Goal: Task Accomplishment & Management: Complete application form

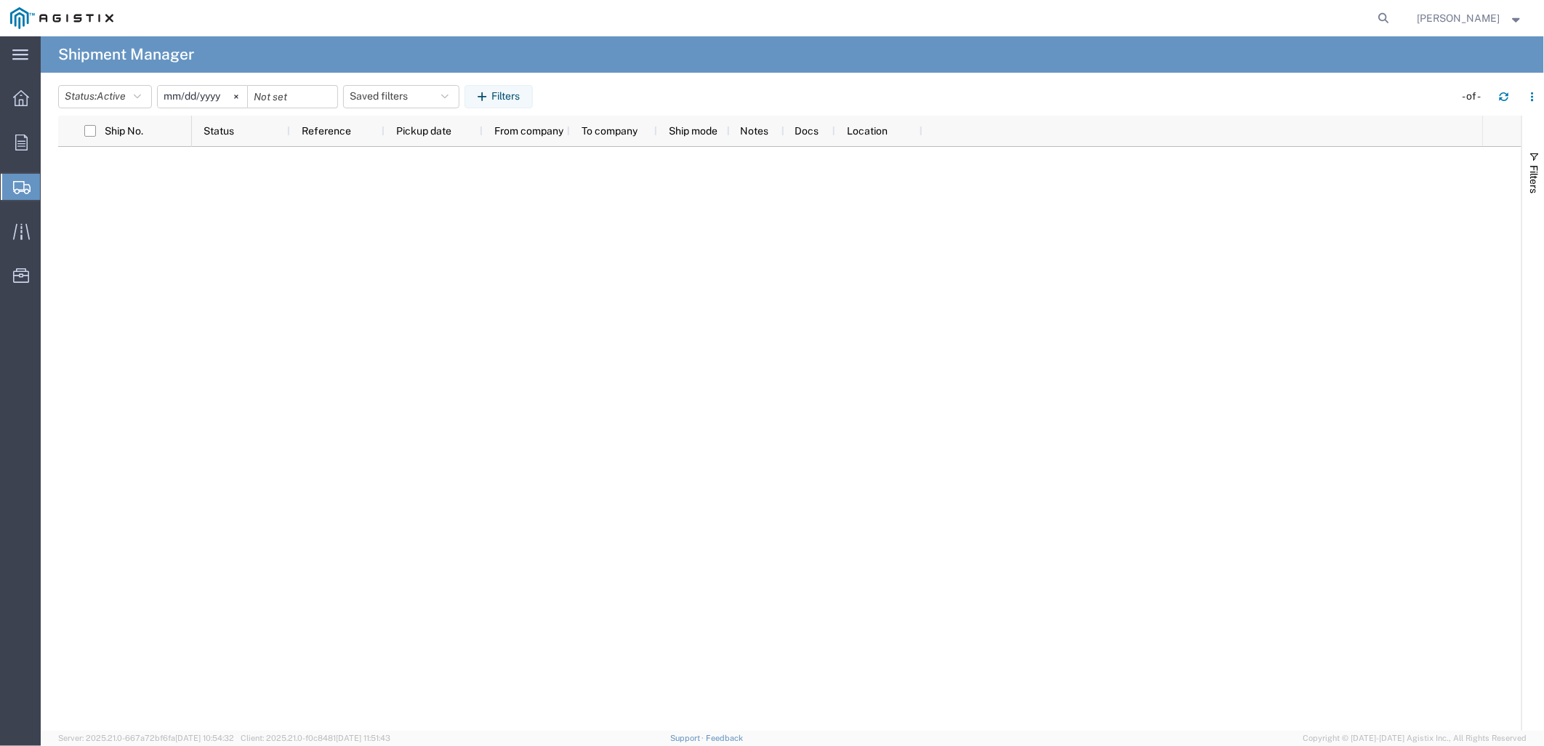
click at [0, 0] on span "Create Shipment" at bounding box center [0, 0] width 0 height 0
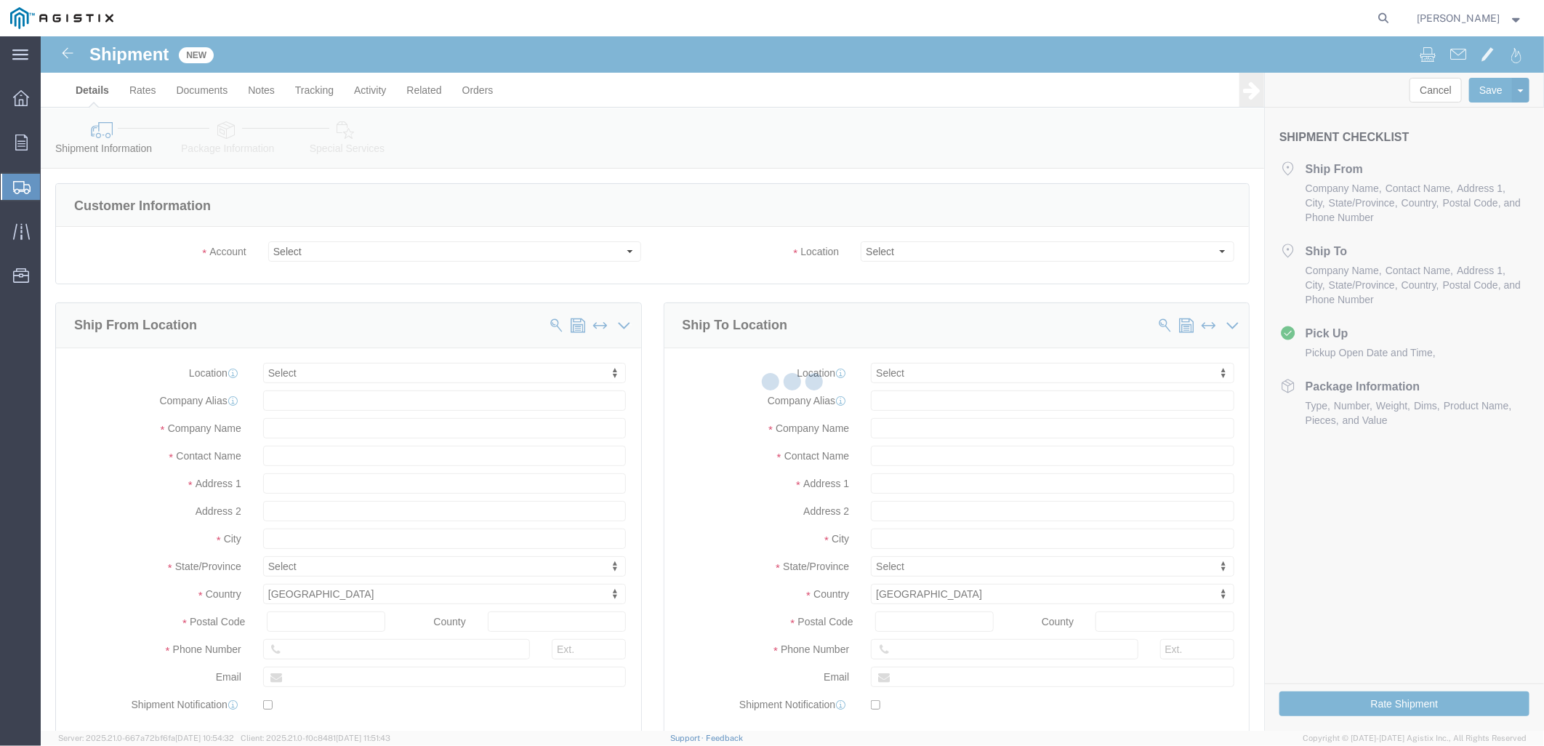
select select
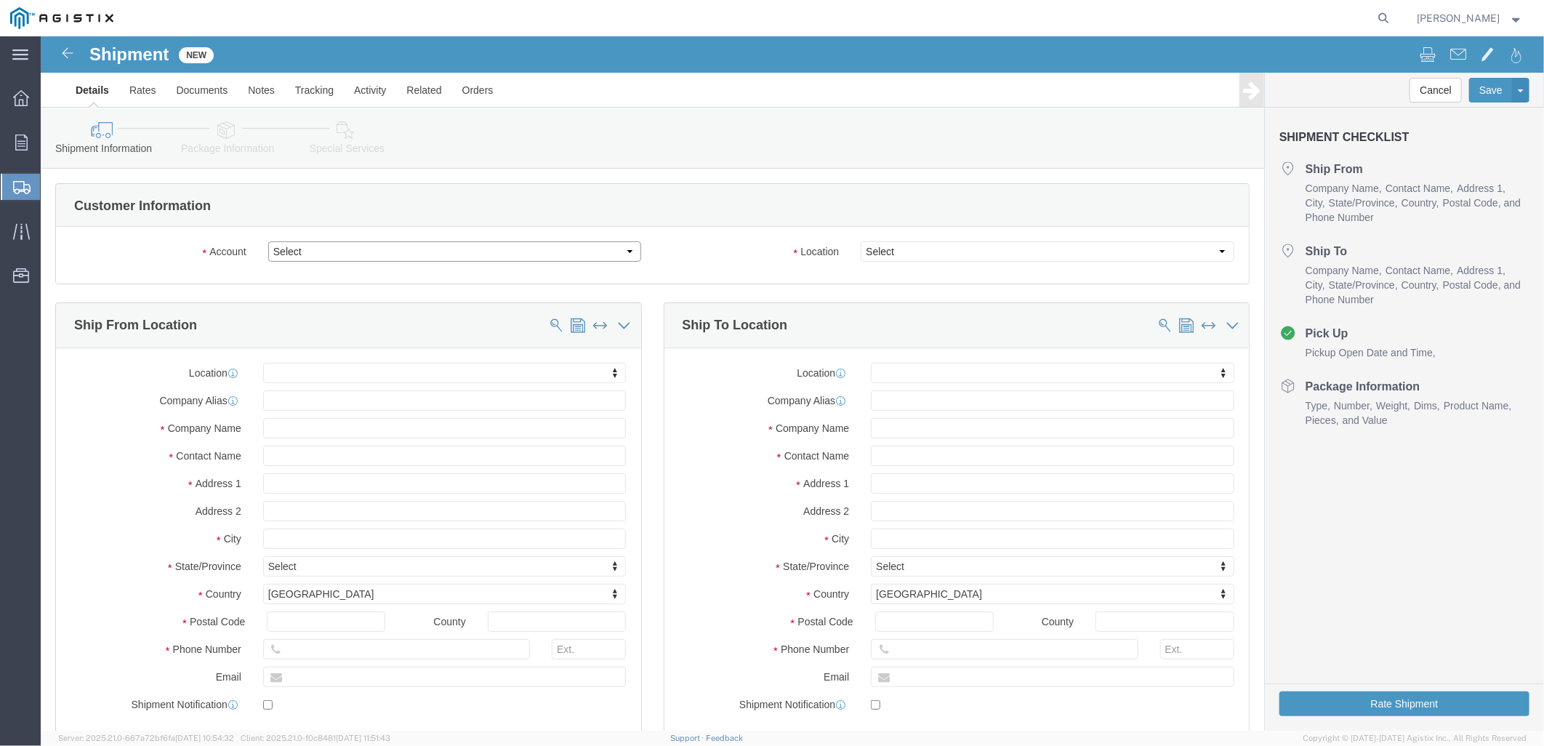
drag, startPoint x: 320, startPoint y: 251, endPoint x: 280, endPoint y: 215, distance: 54.6
click select "Select [PERSON_NAME] Gasket PG&E"
select select "9596"
click select "Select [PERSON_NAME] Gasket PG&E"
select select "PURCHORD"
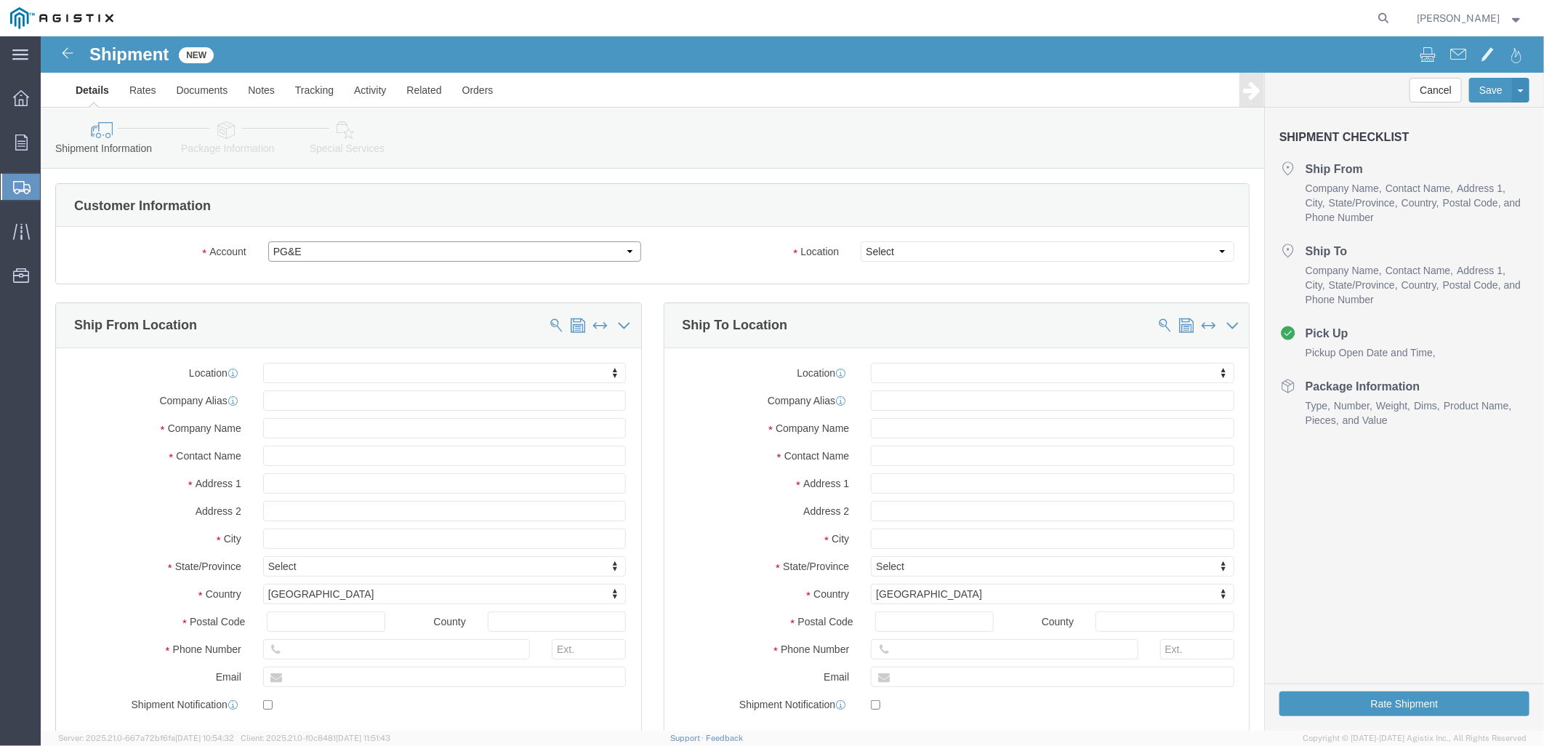
select select
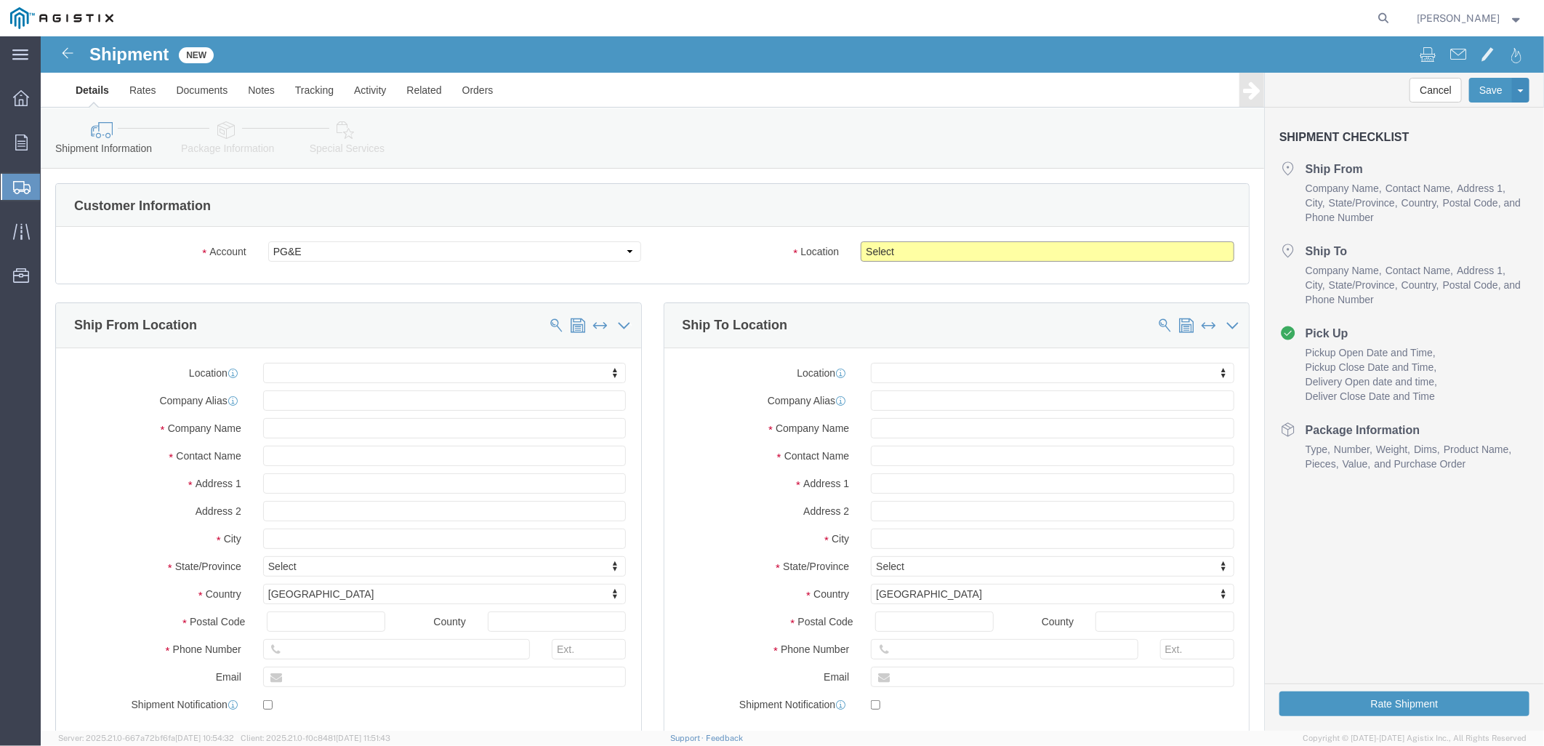
click select "Select All Others [GEOGRAPHIC_DATA] [GEOGRAPHIC_DATA] [GEOGRAPHIC_DATA] [GEOGRA…"
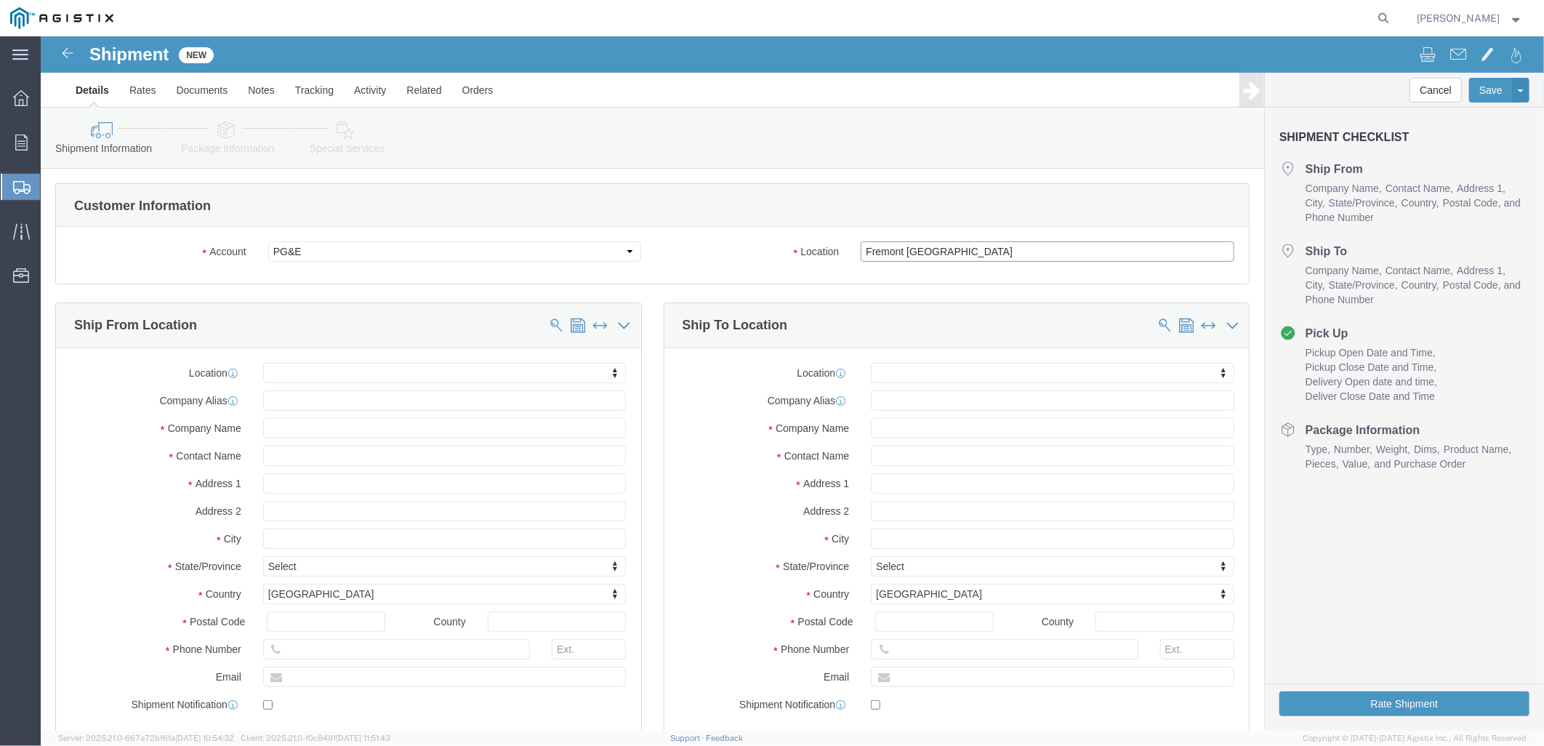
click select "Select All Others [GEOGRAPHIC_DATA] [GEOGRAPHIC_DATA] [GEOGRAPHIC_DATA] [GEOGRA…"
select select "23082"
click select "Select All Others [GEOGRAPHIC_DATA] [GEOGRAPHIC_DATA] [GEOGRAPHIC_DATA] [GEOGRA…"
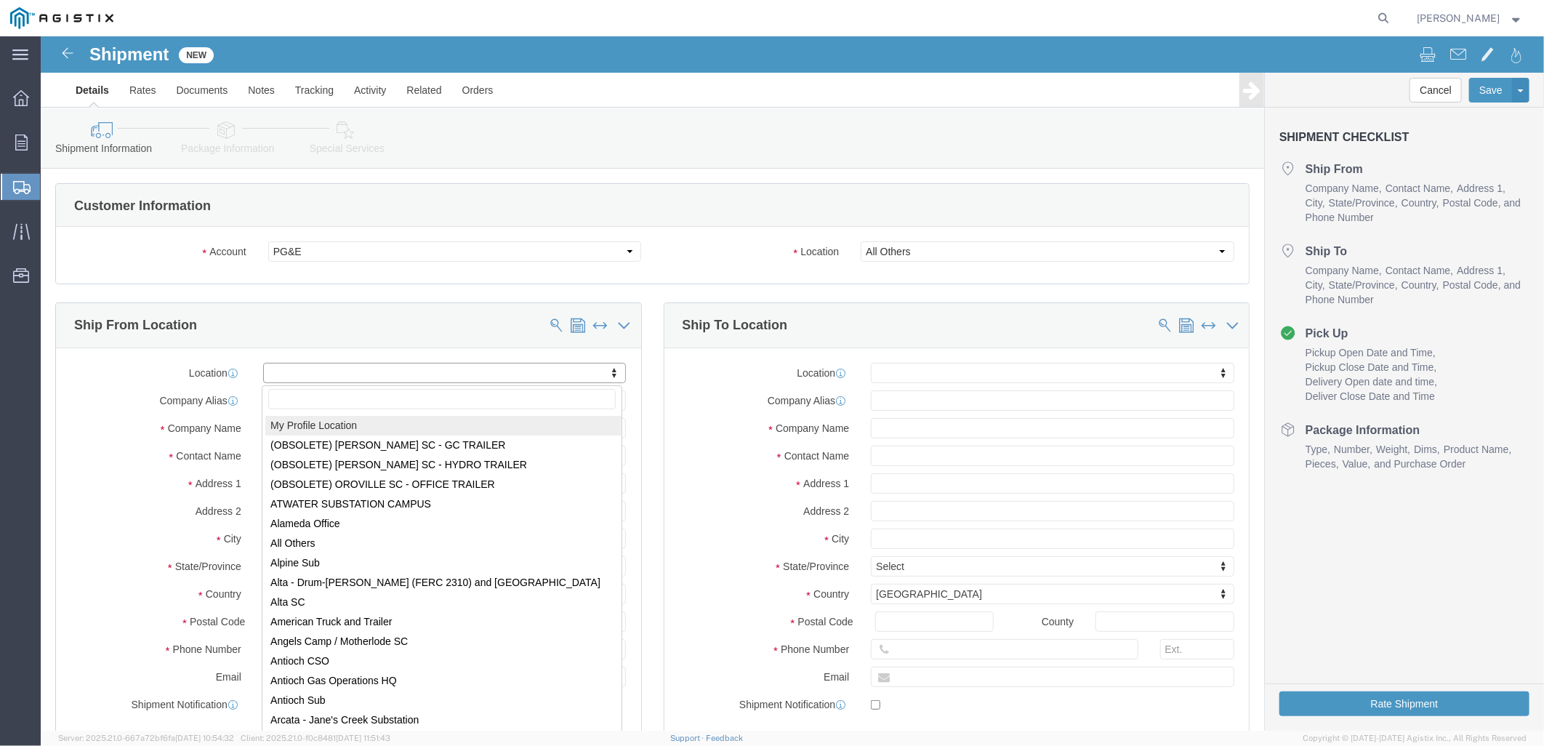
select select "MYPROFILE"
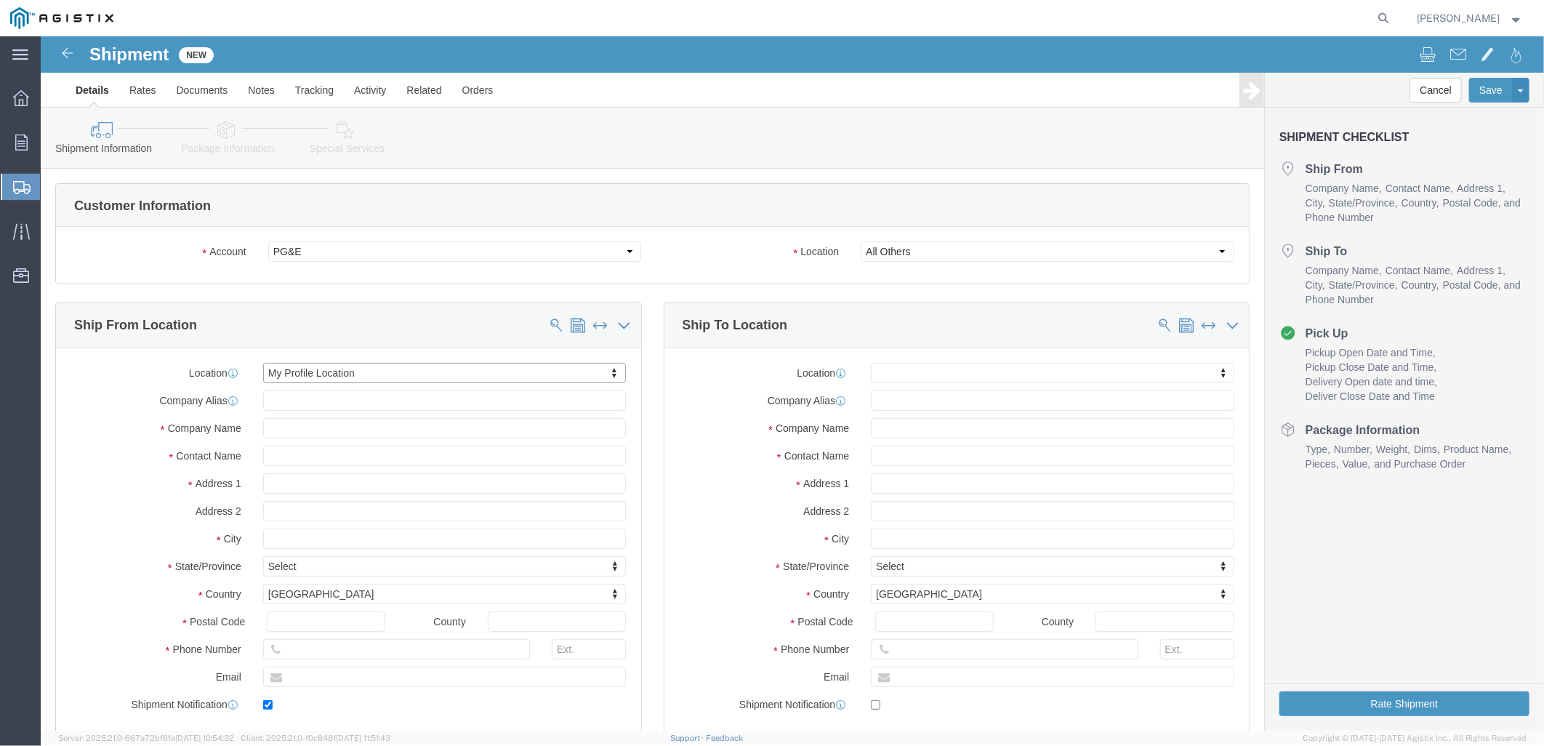
type input "[STREET_ADDRESS]"
type input "77061"
type input "[PHONE_NUMBER]"
type input "[EMAIL_ADDRESS][PERSON_NAME][PERSON_NAME][DOMAIN_NAME]"
checkbox input "true"
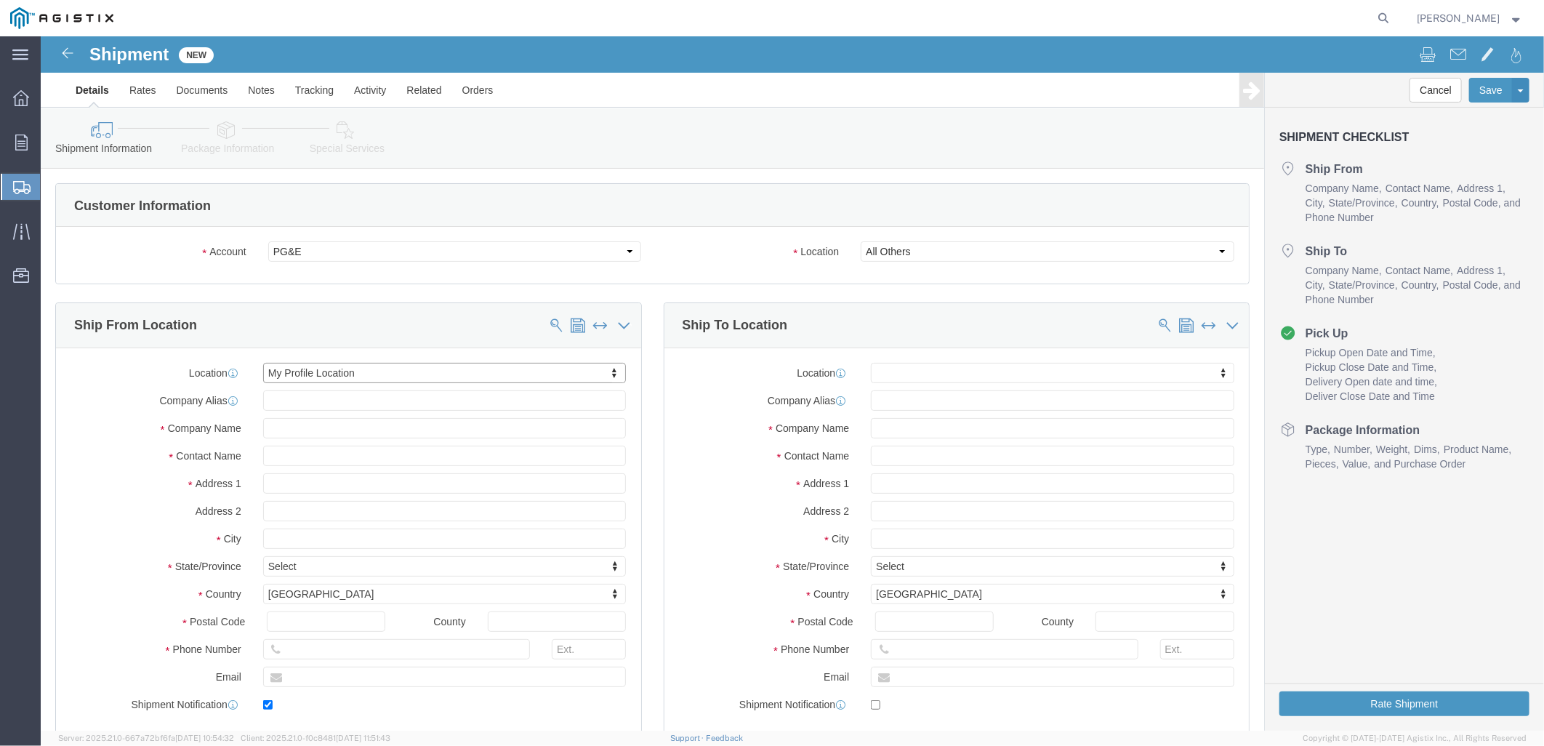
type input "[PERSON_NAME] Gasket"
type input "[PERSON_NAME]"
type input "[GEOGRAPHIC_DATA]"
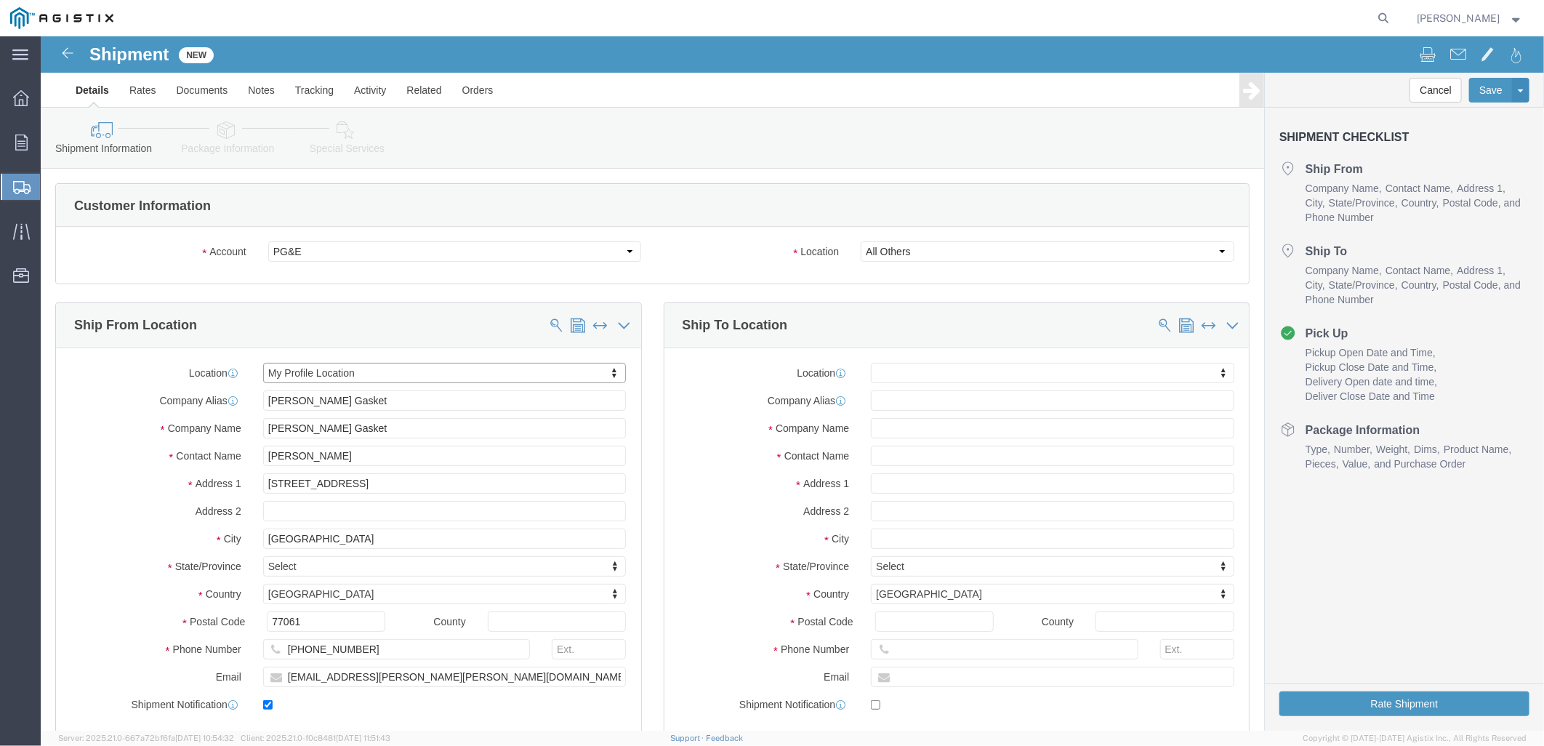
select select "[GEOGRAPHIC_DATA]"
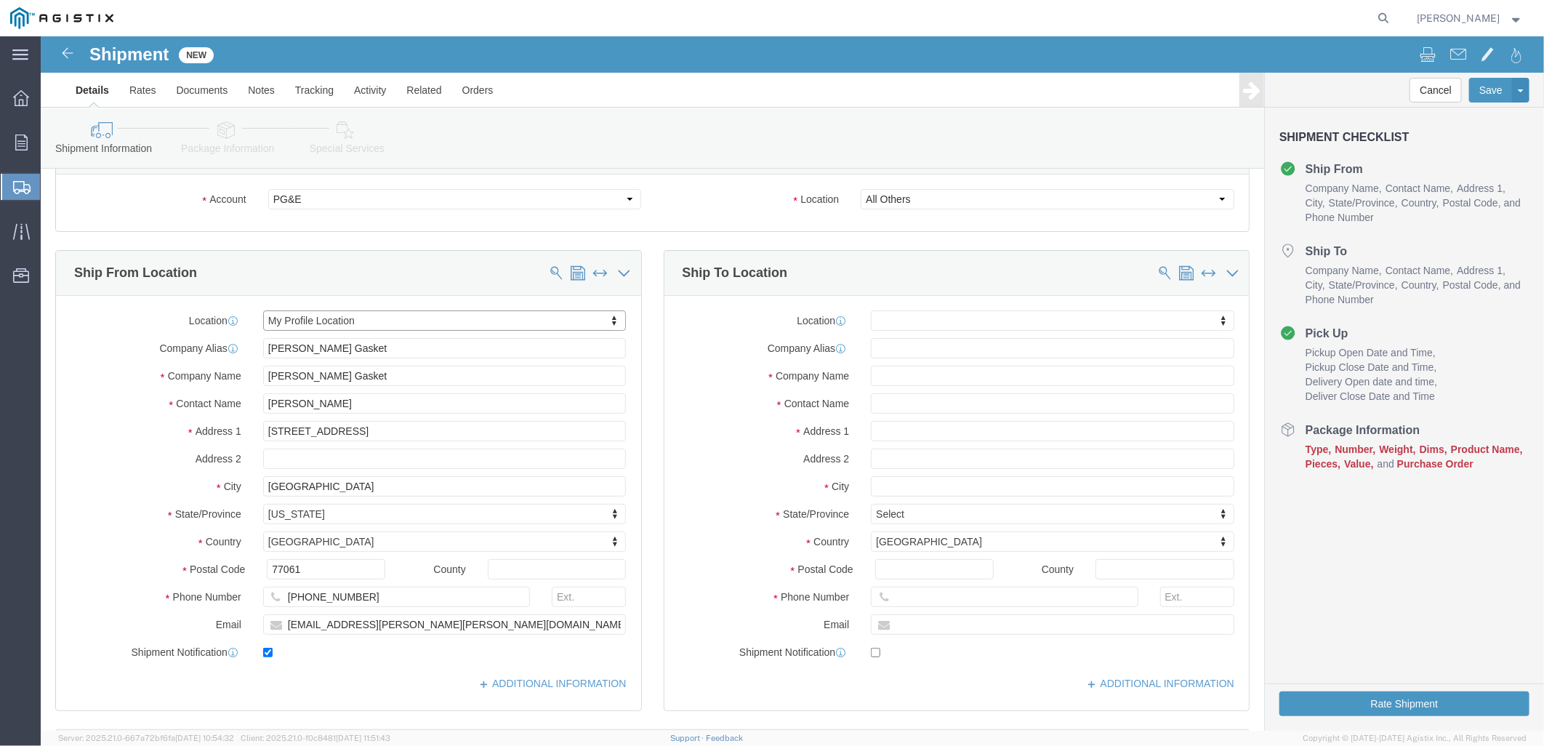
scroll to position [81, 0]
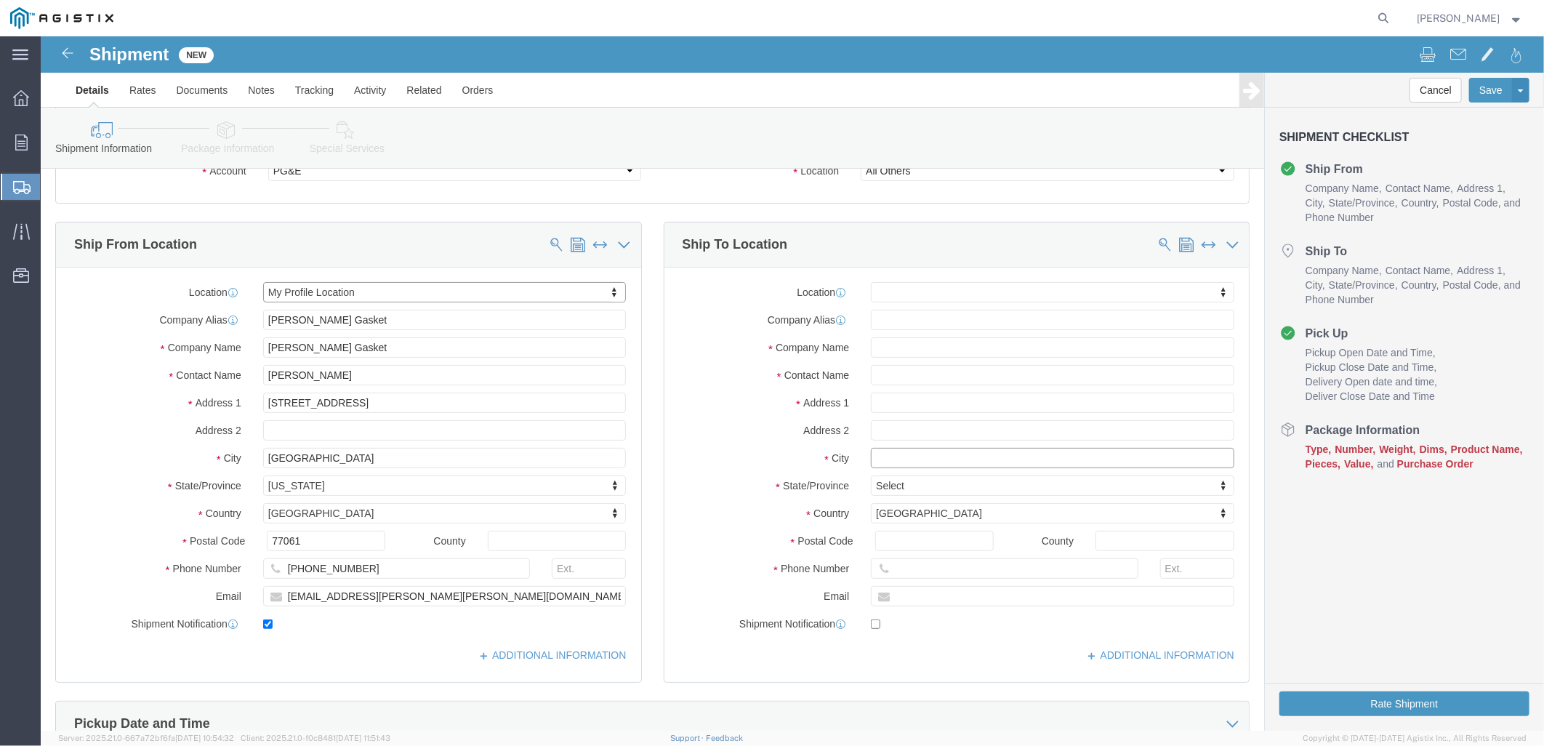
click input "text"
type input "stockt"
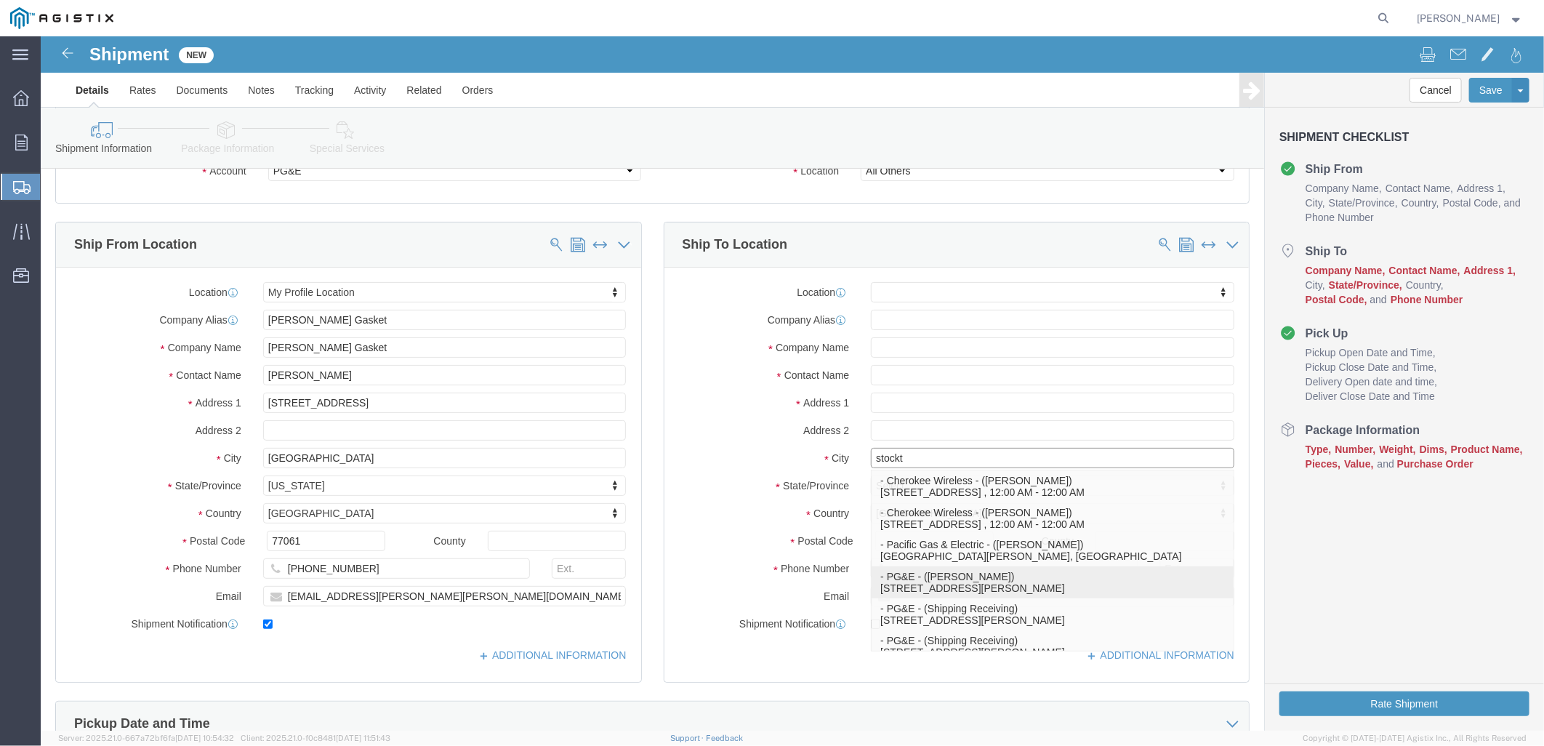
click p "- PG&E - ([PERSON_NAME]) [STREET_ADDRESS][PERSON_NAME]"
select select
type input "[STREET_ADDRESS][PERSON_NAME]"
type input "[PHONE_NUMBER]"
type input "PG&E"
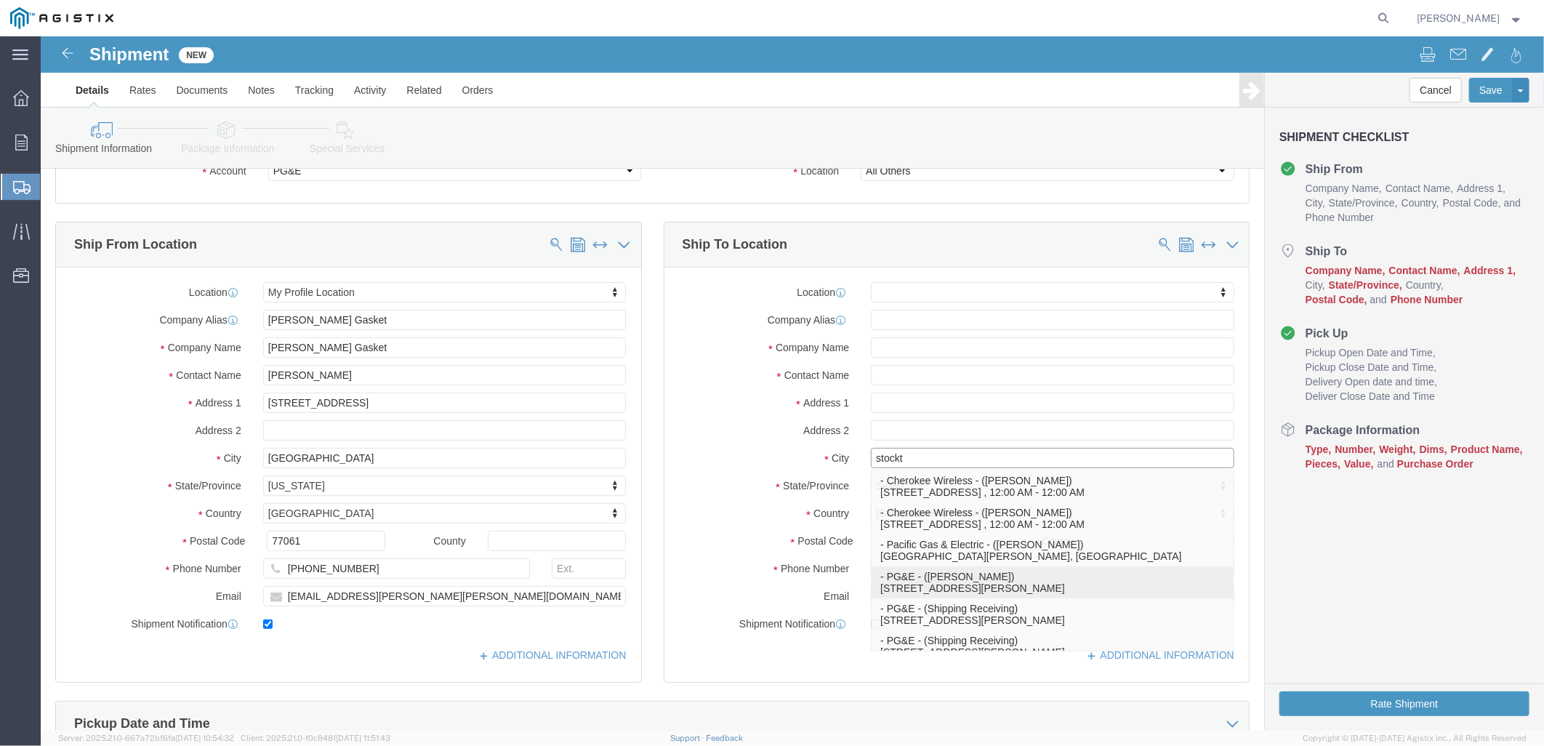
type input "[PERSON_NAME]"
type input "Stockton"
select select "CA"
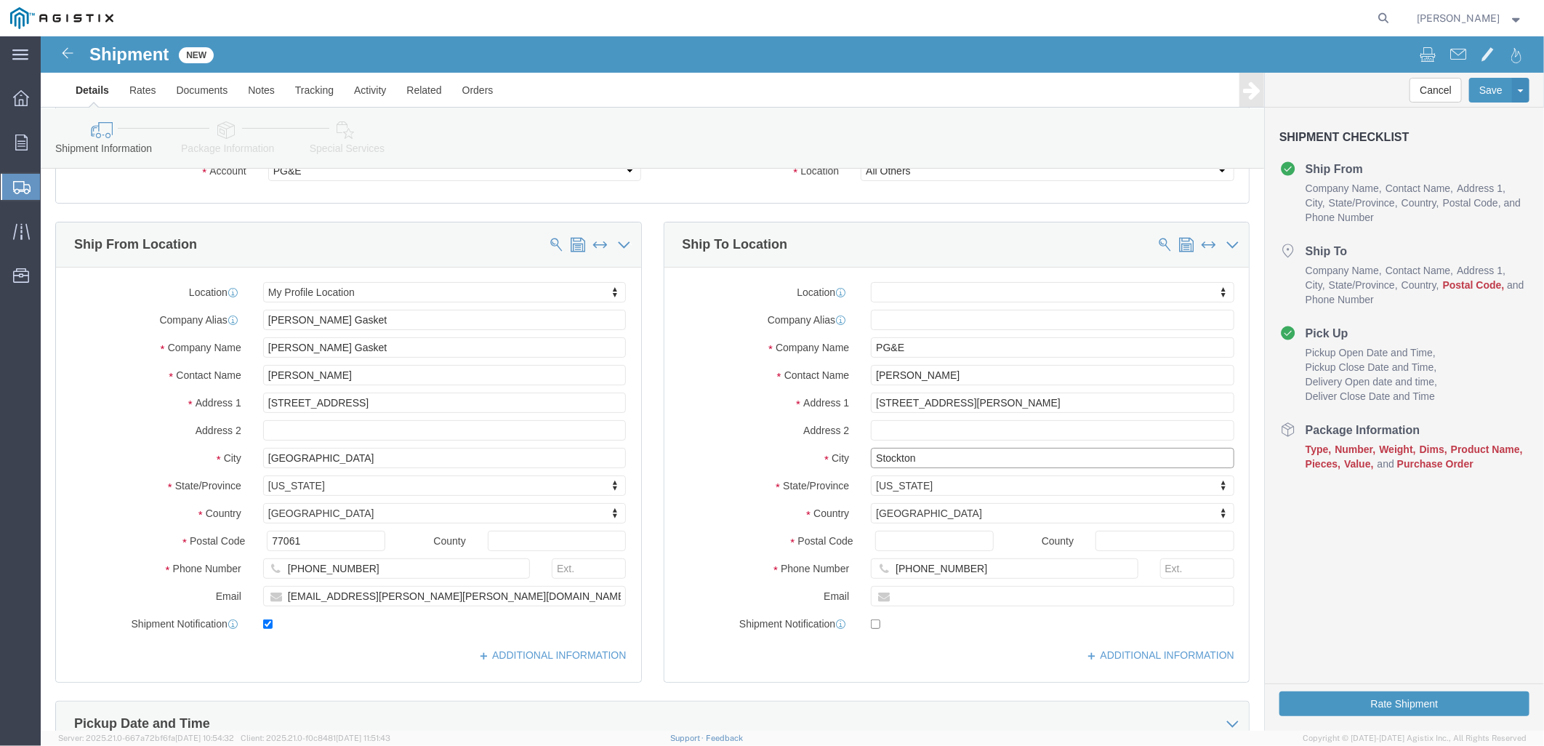
type input "Stockton"
select select
click input "Postal Code"
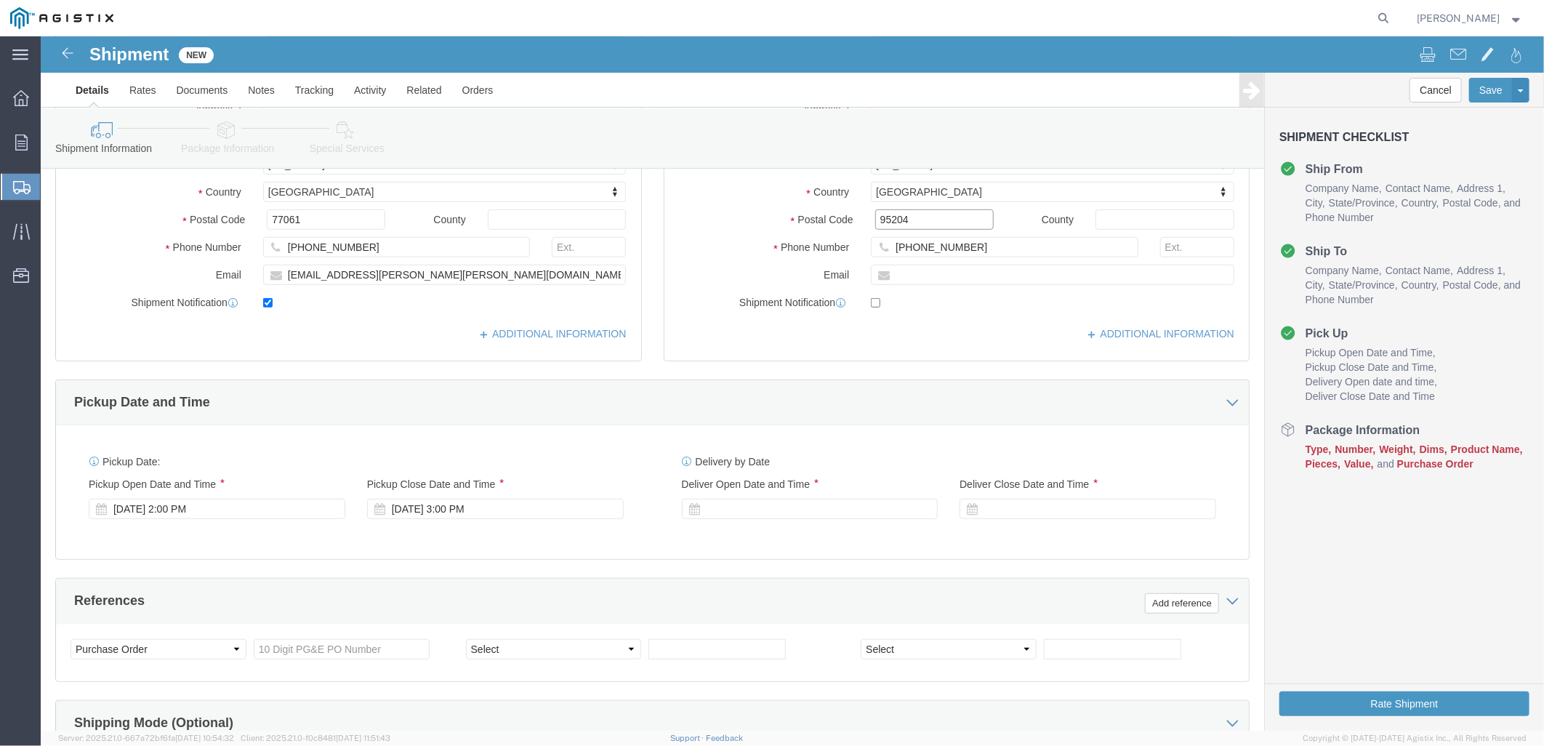
scroll to position [403, 0]
type input "95204"
select select
click div "[DATE] 3:00 PM"
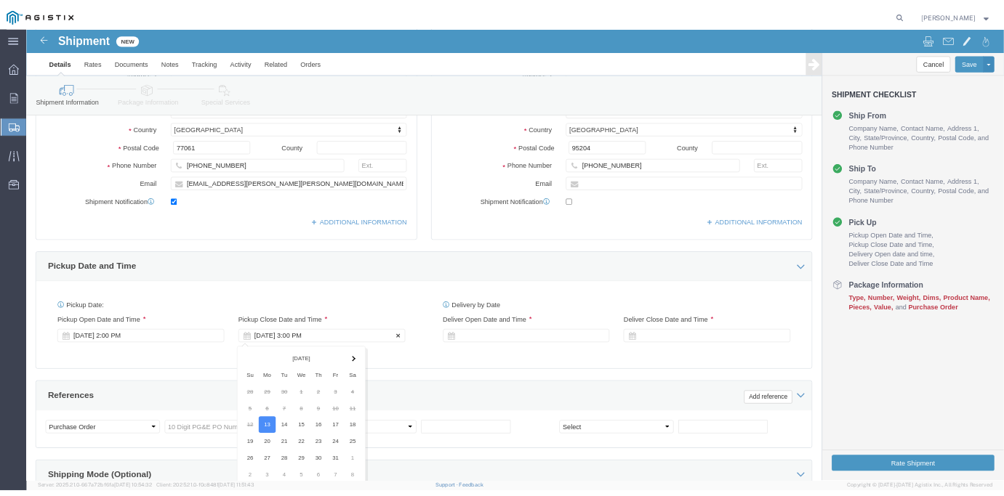
scroll to position [679, 0]
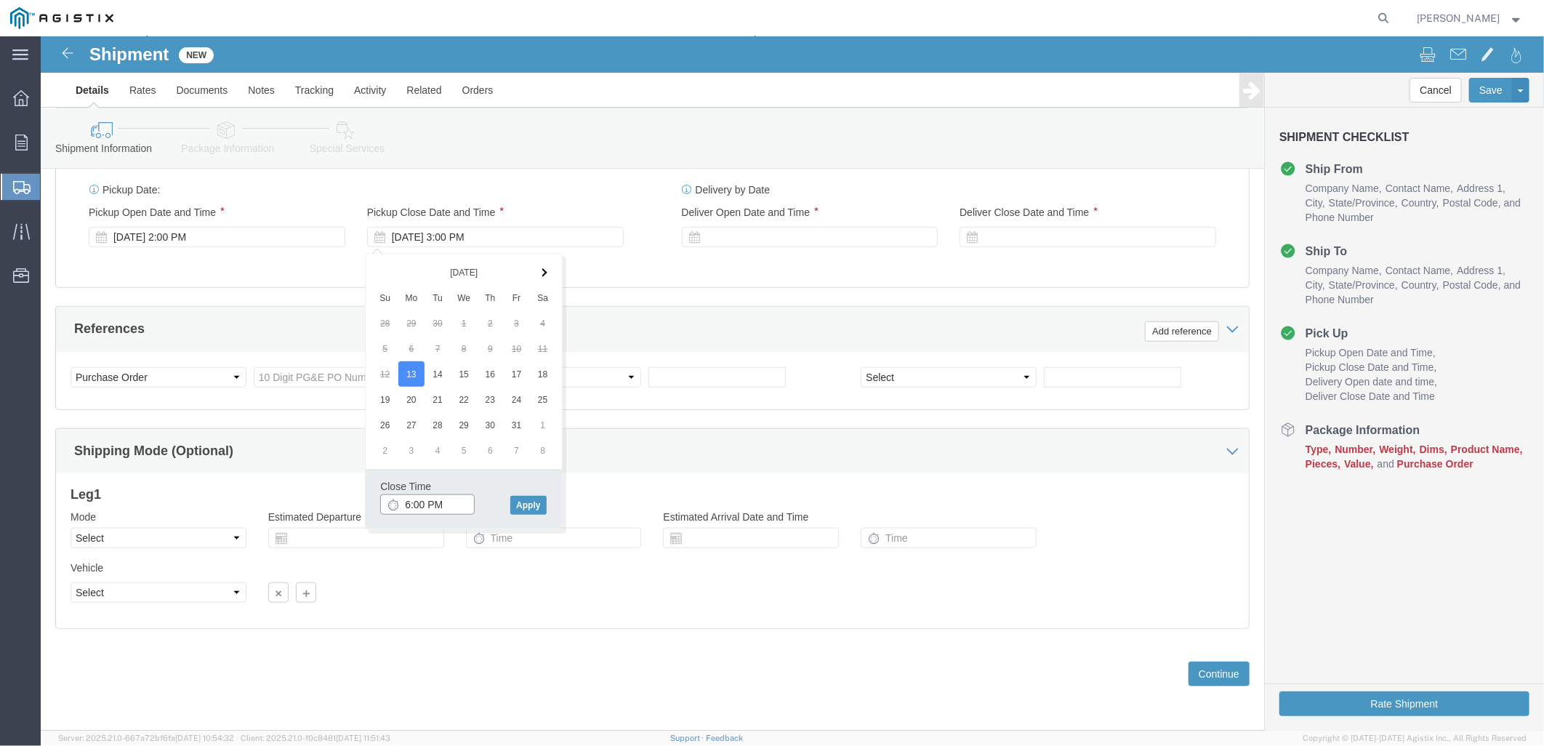
type input "7:00 PM"
click button "Apply"
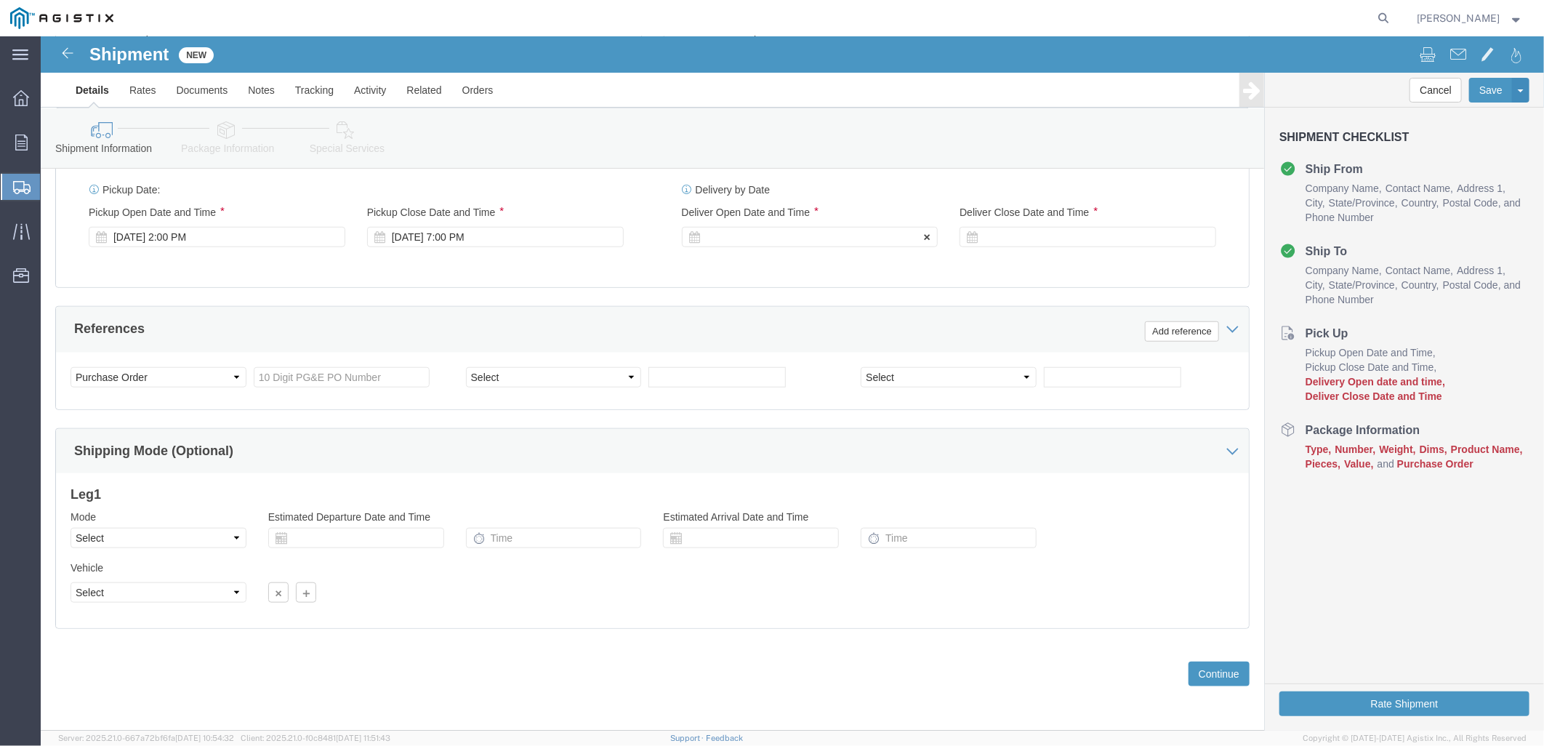
click div
click input "8:00 PM"
type input "8:00 AM"
click div "Open Time 8:00 AM [DATE] 8:00 PM - [DATE] 8:00 PM Cancel Apply"
click button "Apply"
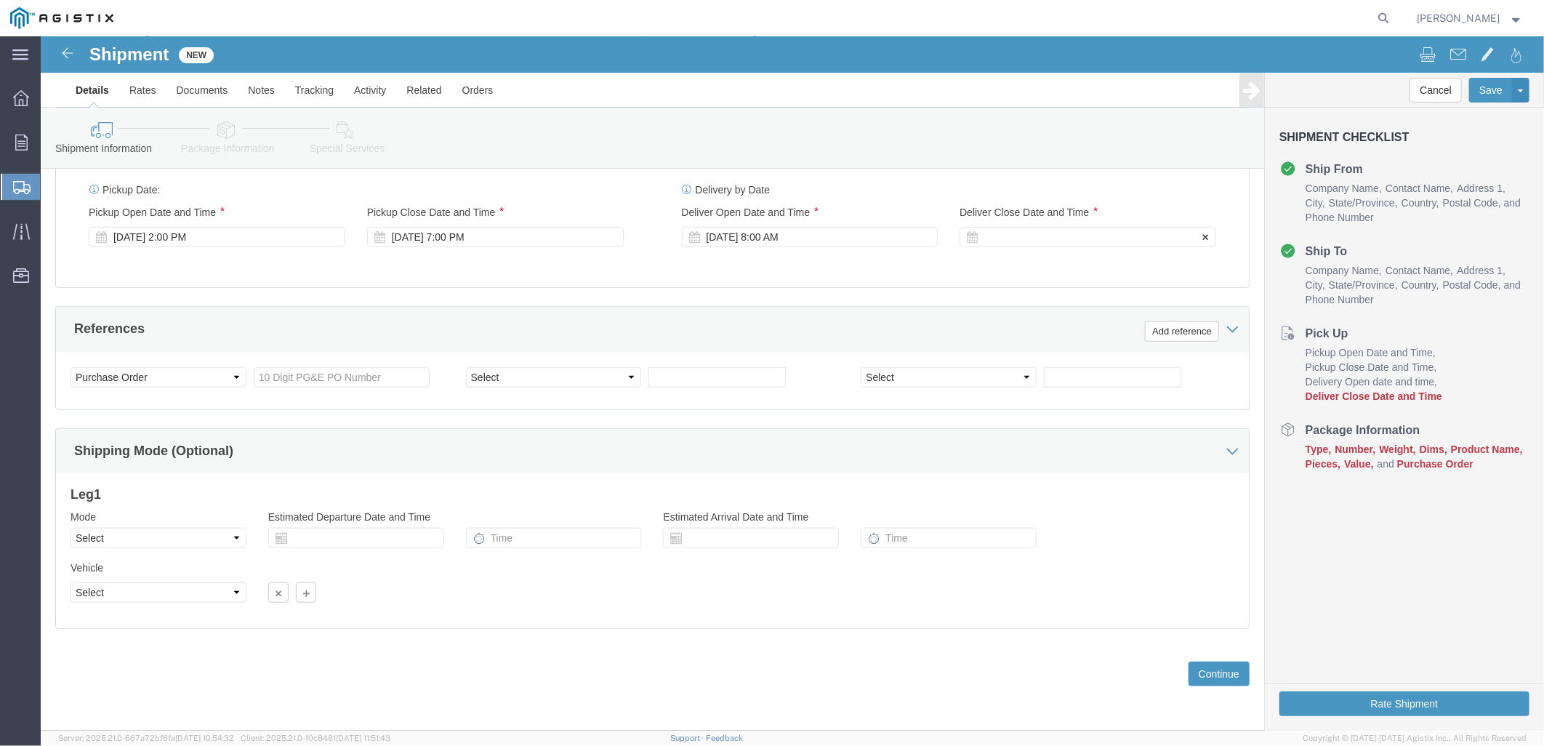
click div
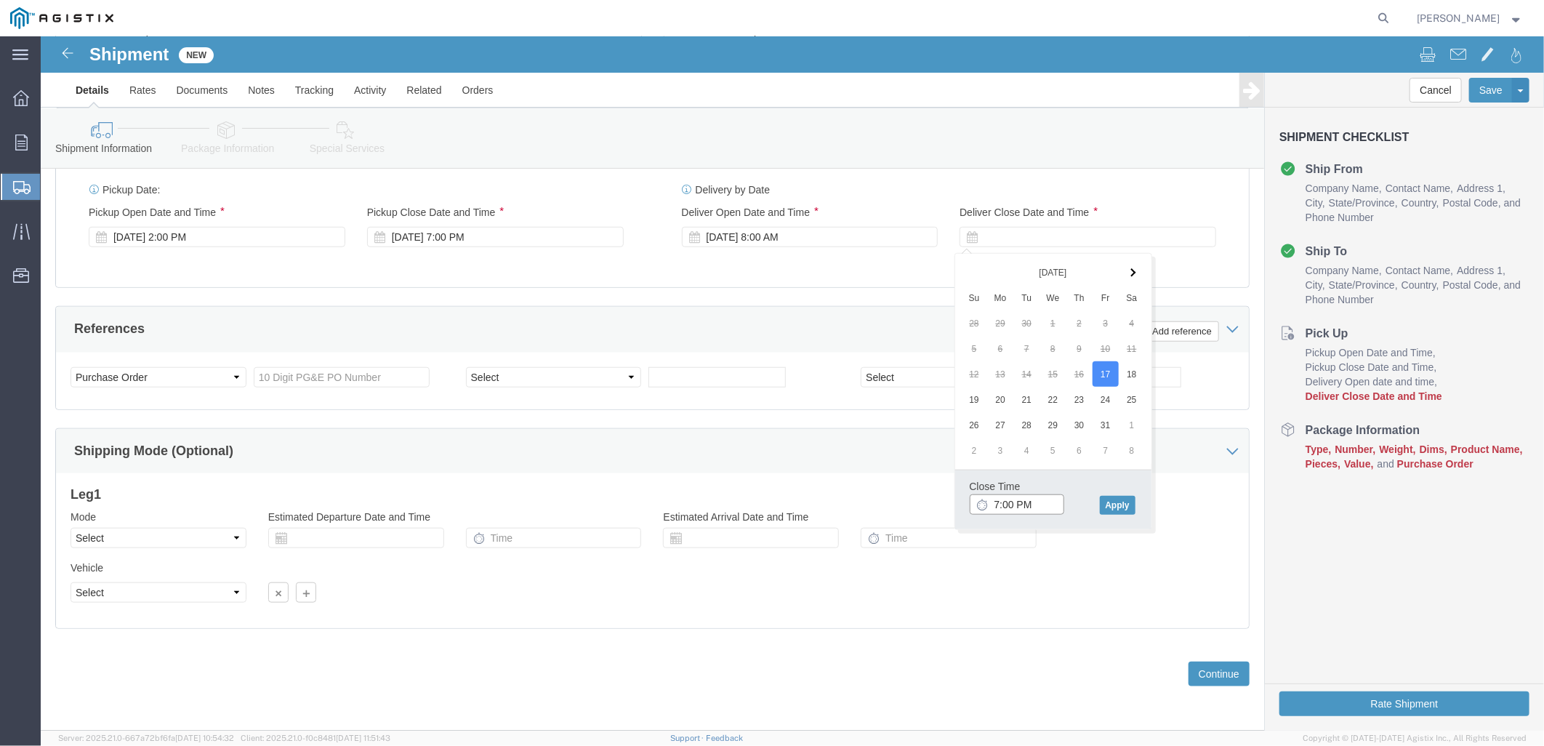
type input "8:00 PM"
click button "Apply"
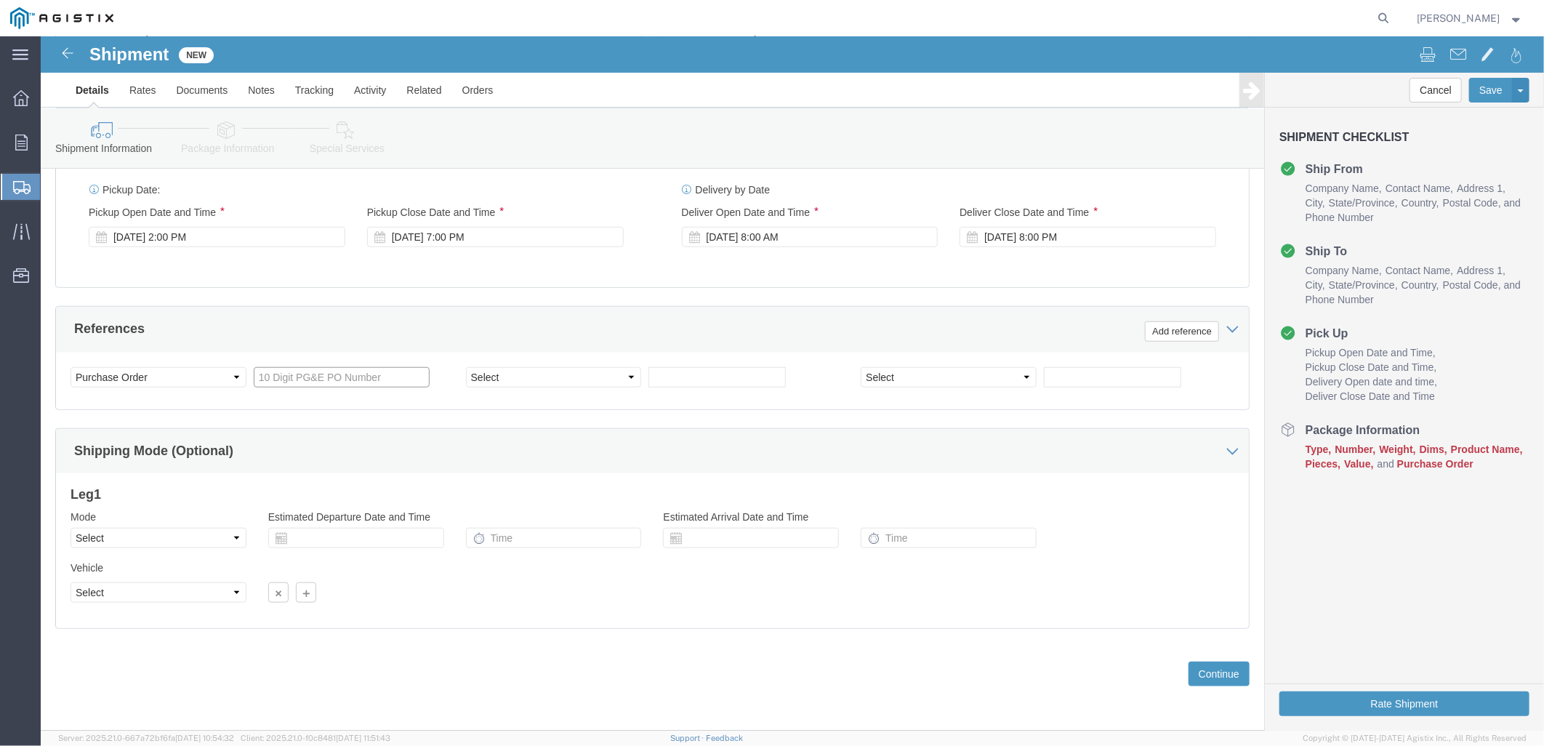
click input "text"
type input "3501423458"
click select "Select Account Type Activity ID Airline Appointment Number ASN Batch Request # …"
select select "ORDERNUM"
click select "Select Account Type Activity ID Airline Appointment Number ASN Batch Request # …"
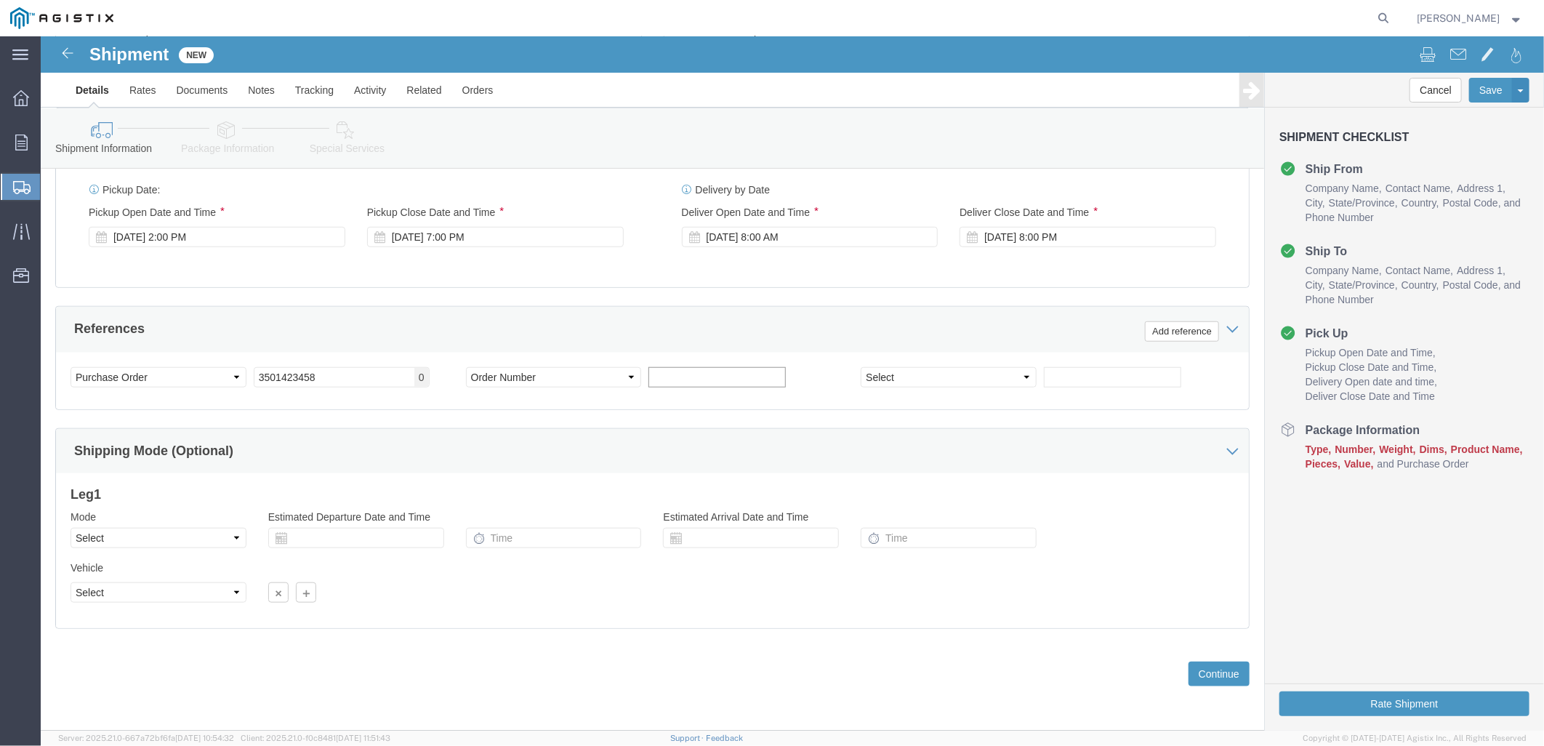
click input "text"
select select "MAWB"
click input "text"
type input "M000135819"
click div "Select Account Type Activity ID Airline Appointment Number ASN Batch Request # …"
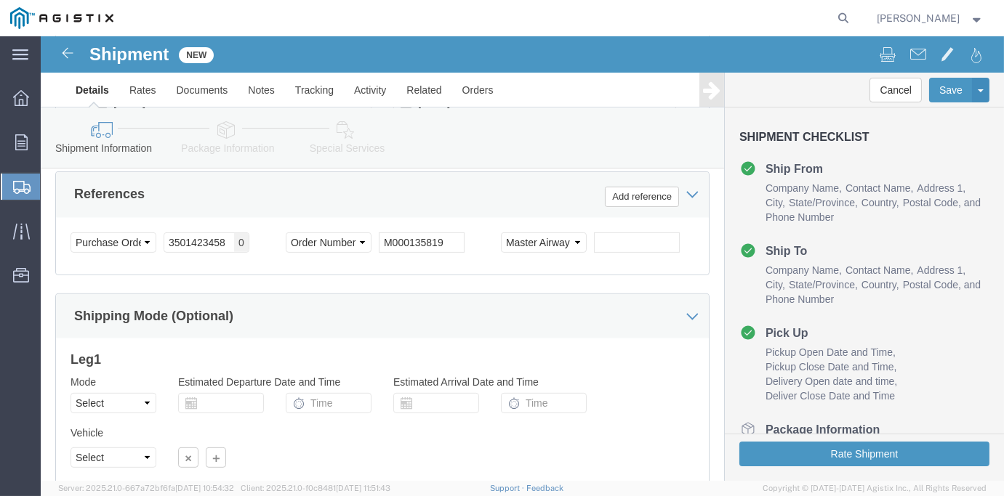
scroll to position [745, 0]
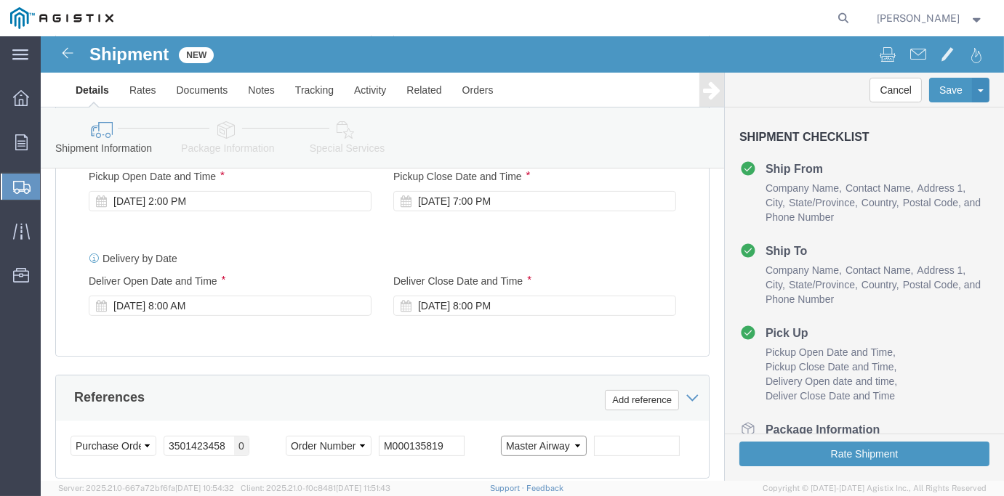
click select "Select Account Type Activity ID Airline Appointment Number ASN Batch Request # …"
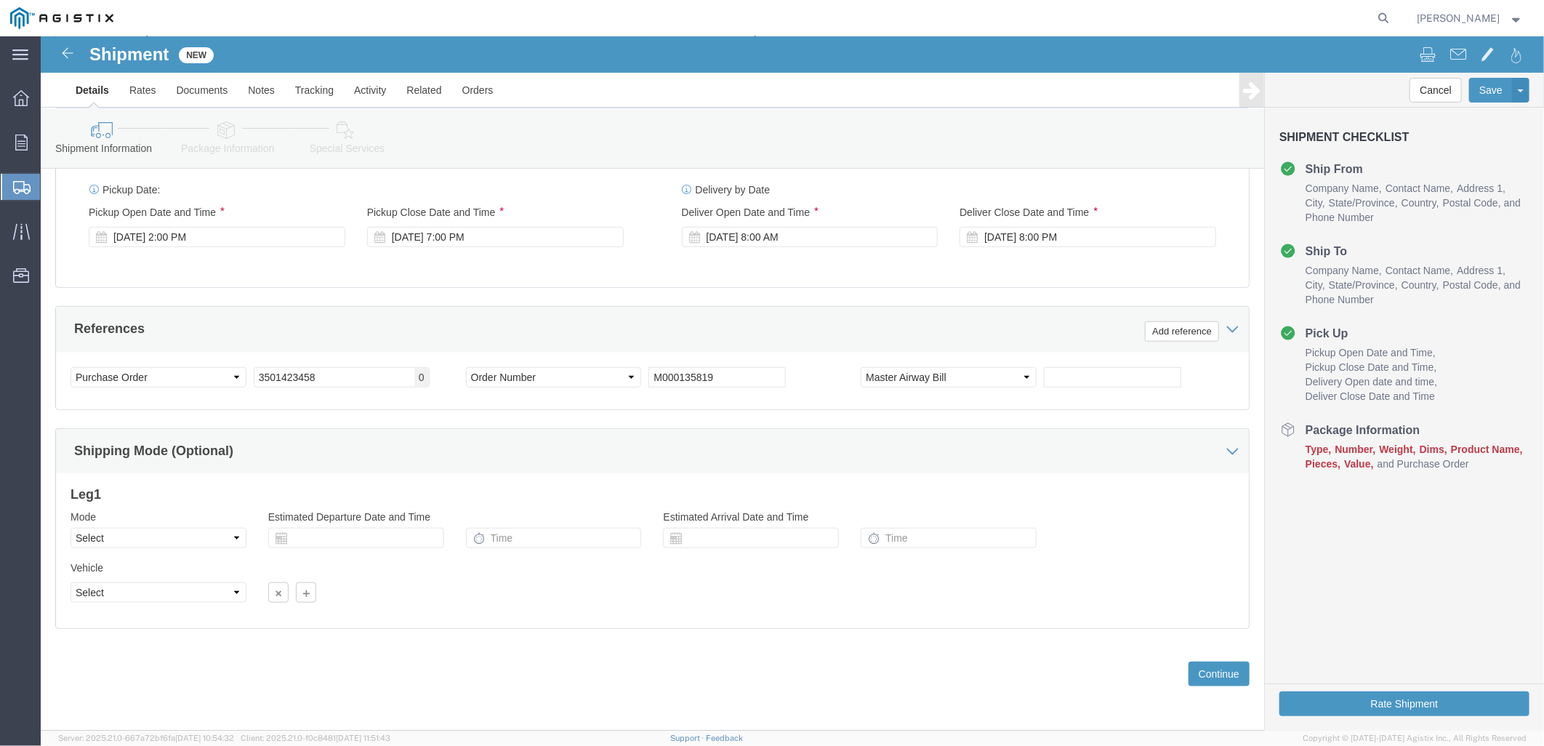
scroll to position [679, 0]
click select "Select Account Type Activity ID Airline Appointment Number ASN Batch Request # …"
select select "PURCHORD"
click select "Select Account Type Activity ID Airline Appointment Number ASN Batch Request # …"
click input "text"
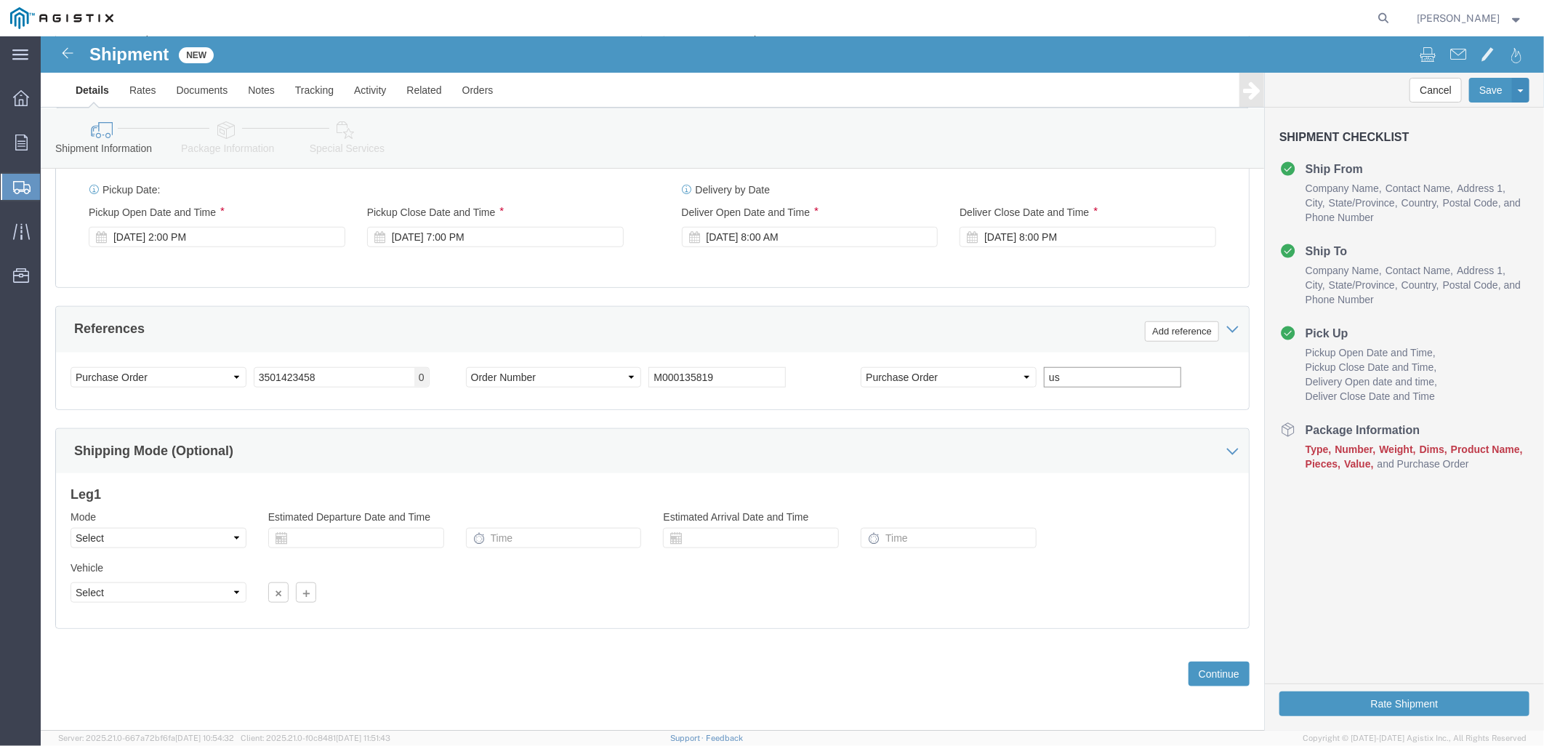
type input "u"
type input "US1039077PO"
click select "Select Air Less than Truckload Multi-Leg Ocean Freight Rail Small Parcel Truckl…"
select select "LTL"
click select "Select Air Less than Truckload Multi-Leg Ocean Freight Rail Small Parcel Truckl…"
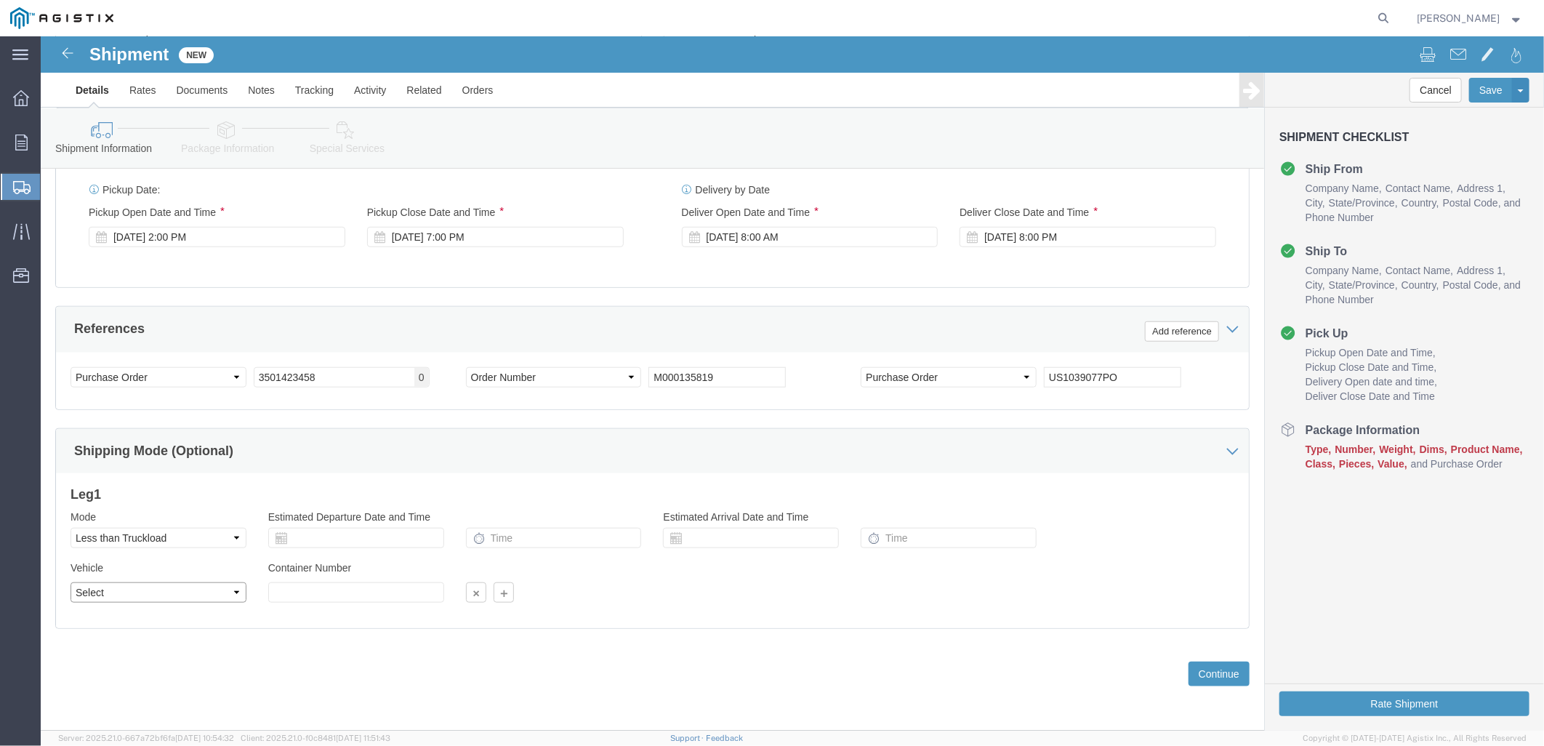
drag, startPoint x: 60, startPoint y: 553, endPoint x: 66, endPoint y: 562, distance: 11.5
click select "Select Straight Truck"
click div "Previous Continue"
click select "Select Straight Truck"
select select "STTR"
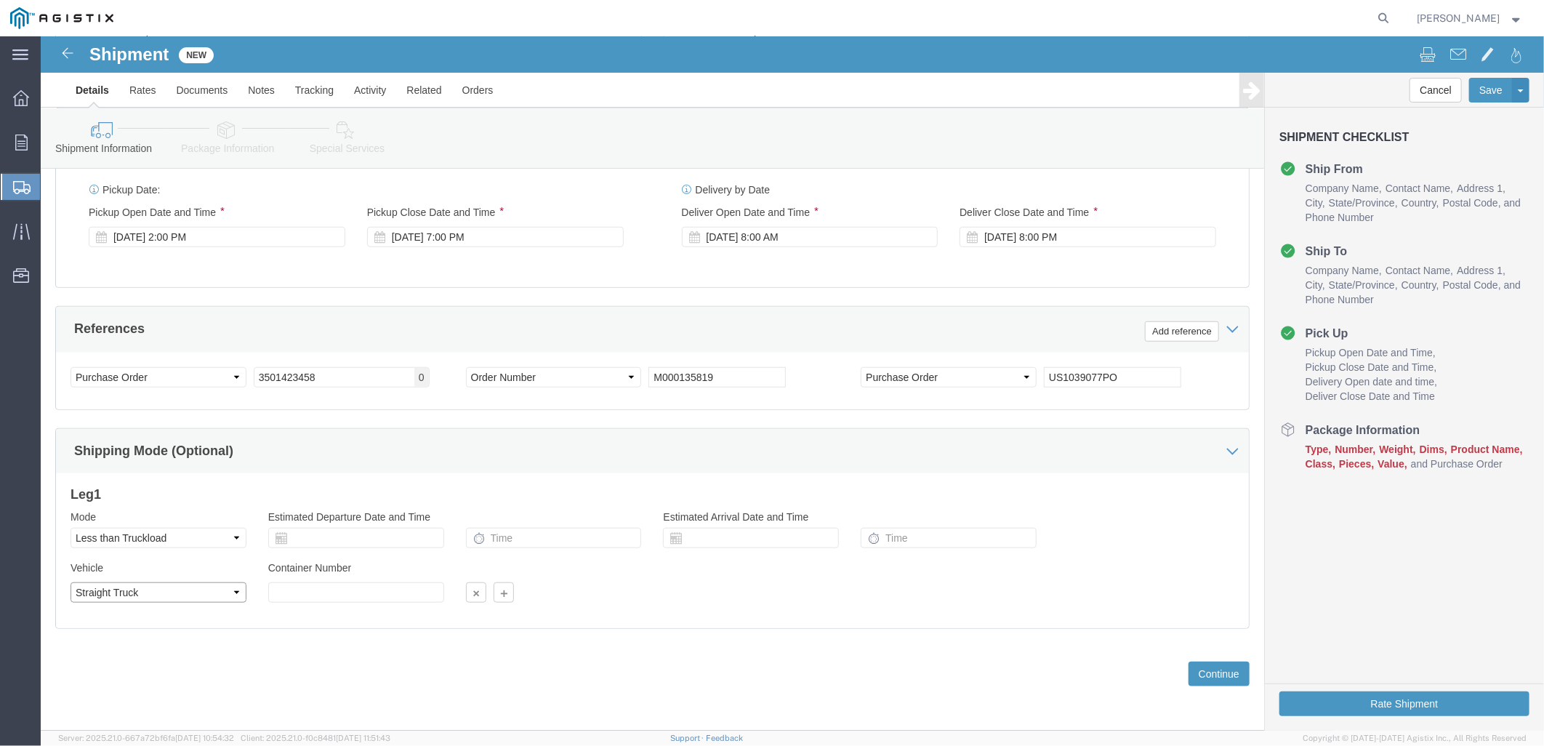
click select "Select Straight Truck"
click button "Continue"
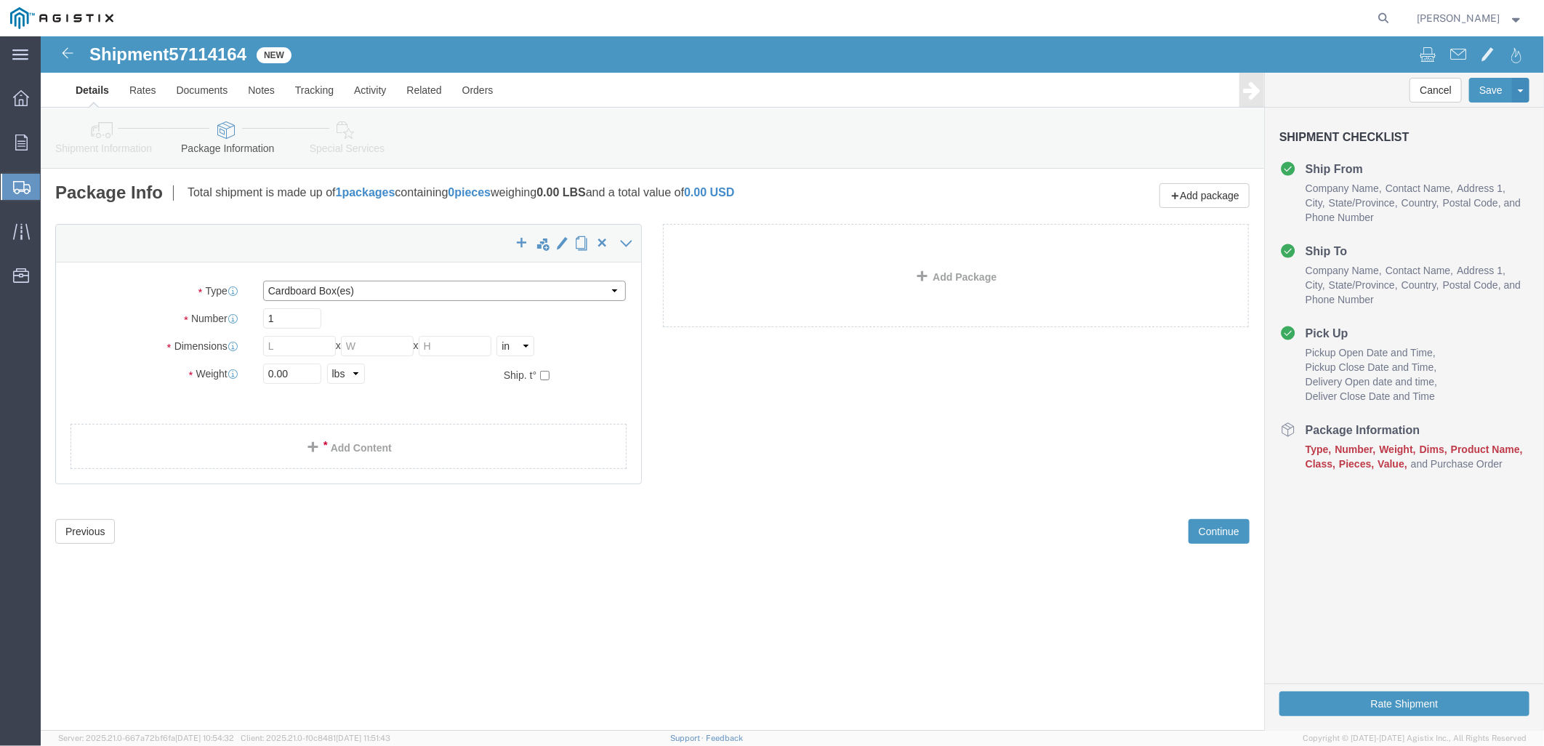
click select "Select Bulk Bundle(s) Cardboard Box(es) Carton(s) Crate(s) Drum(s) (Fiberboard)…"
select select "PSNS"
click select "Select Bulk Bundle(s) Cardboard Box(es) Carton(s) Crate(s) Drum(s) (Fiberboard)…"
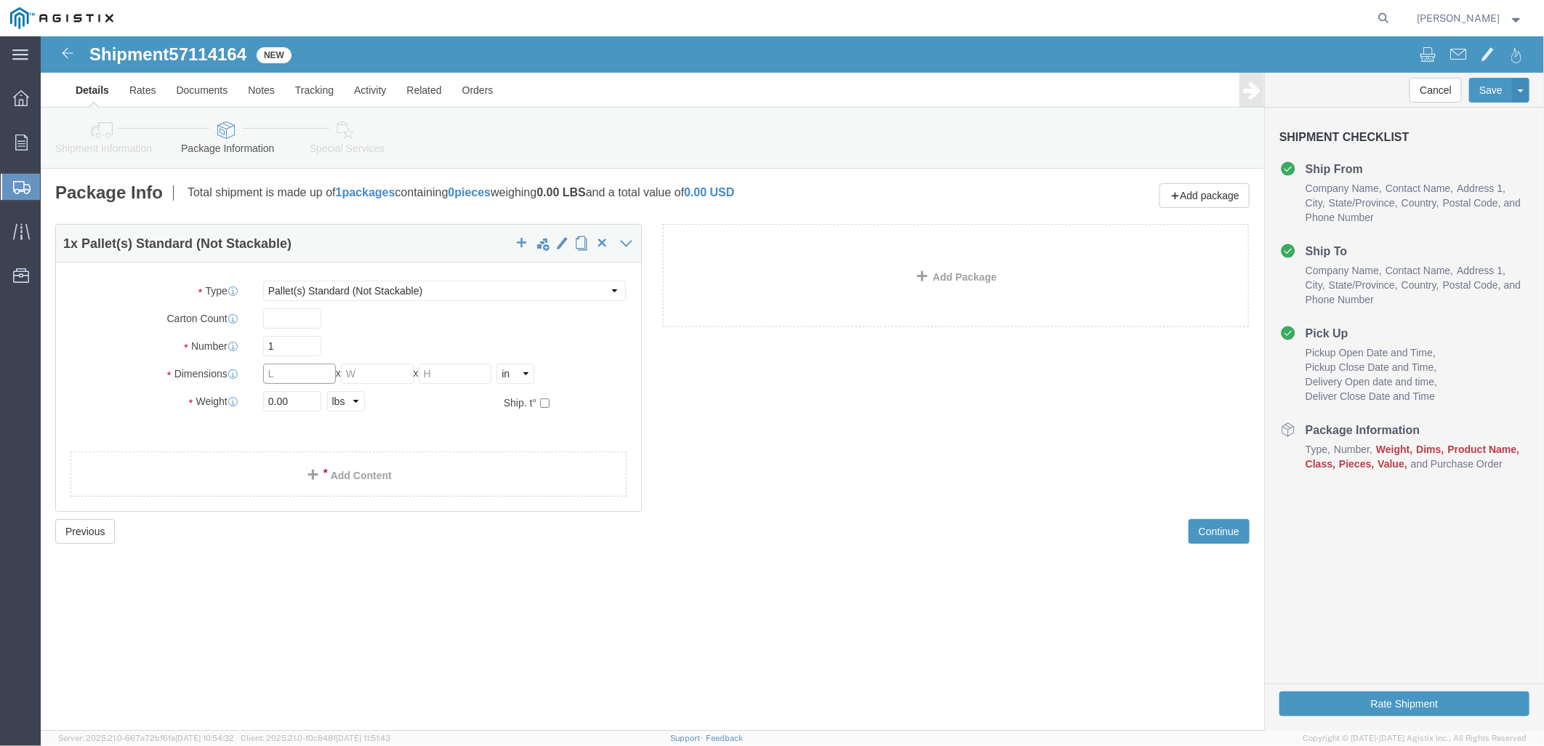
click input "text"
type input "24"
type input "20"
drag, startPoint x: 263, startPoint y: 369, endPoint x: 103, endPoint y: 338, distance: 162.9
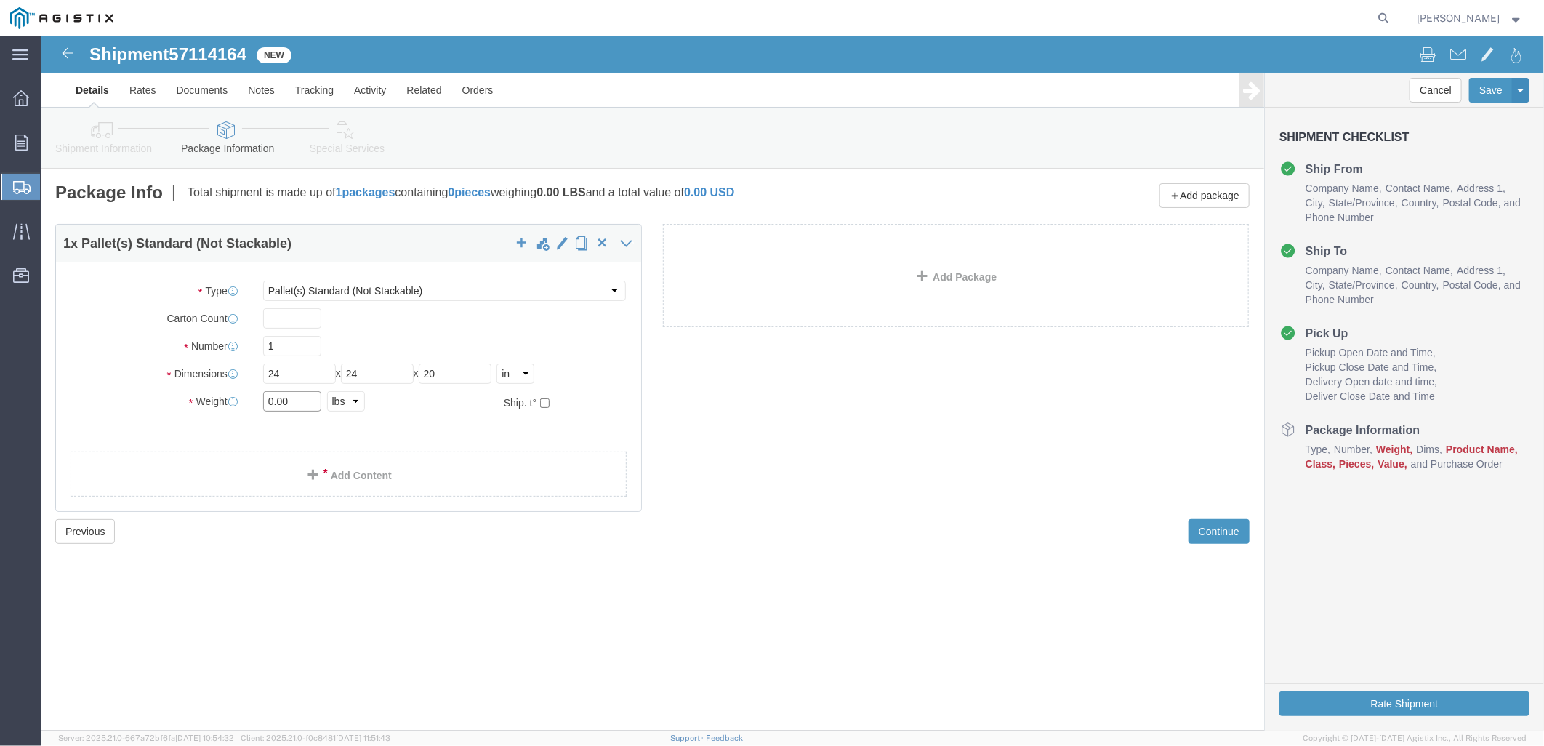
click div "Package Type Select Bulk Bundle(s) Cardboard Box(es) Carton(s) Crate(s) Drum(s)…"
type input "473"
click link "Add Content"
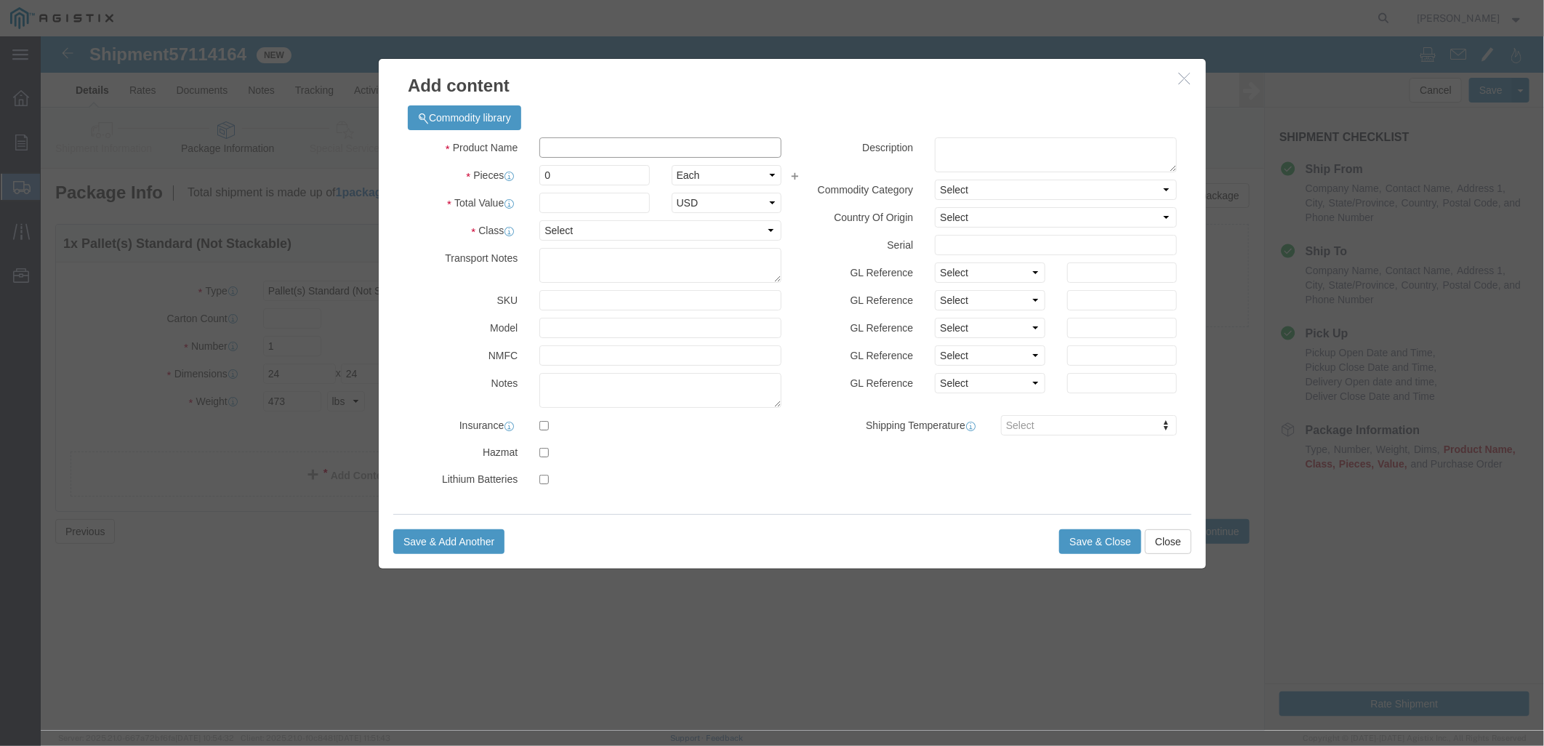
click input "text"
type input "BOLTS"
drag, startPoint x: 514, startPoint y: 134, endPoint x: 435, endPoint y: 121, distance: 80.2
click div "Pieces Number of pieces inside all the packages 0 Select Bag Barrels 100Board F…"
type input "33"
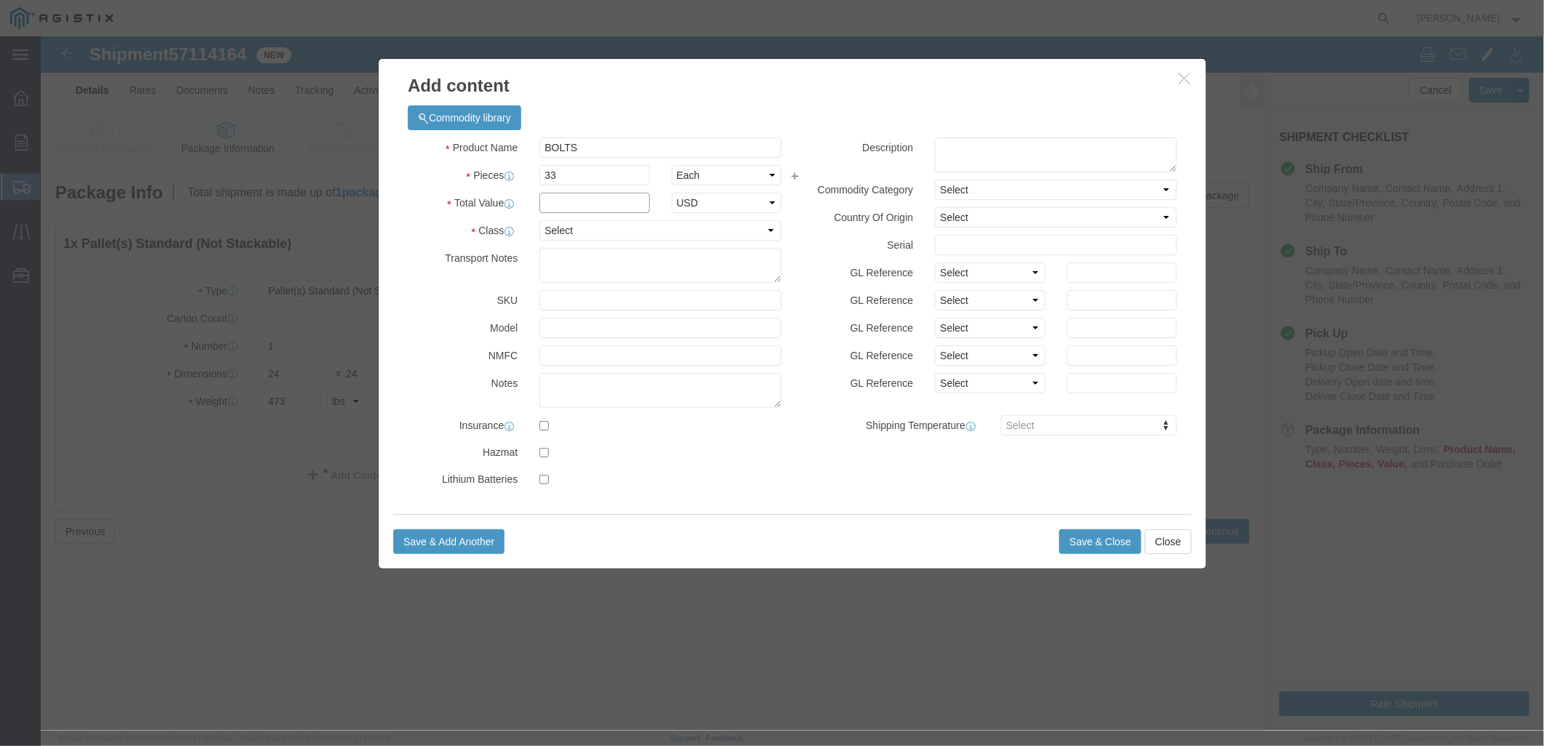
click input "text"
click div "Commodity library Product Name BOLTS Pieces 33 Select Bag Barrels 100Board Feet…"
click input "text"
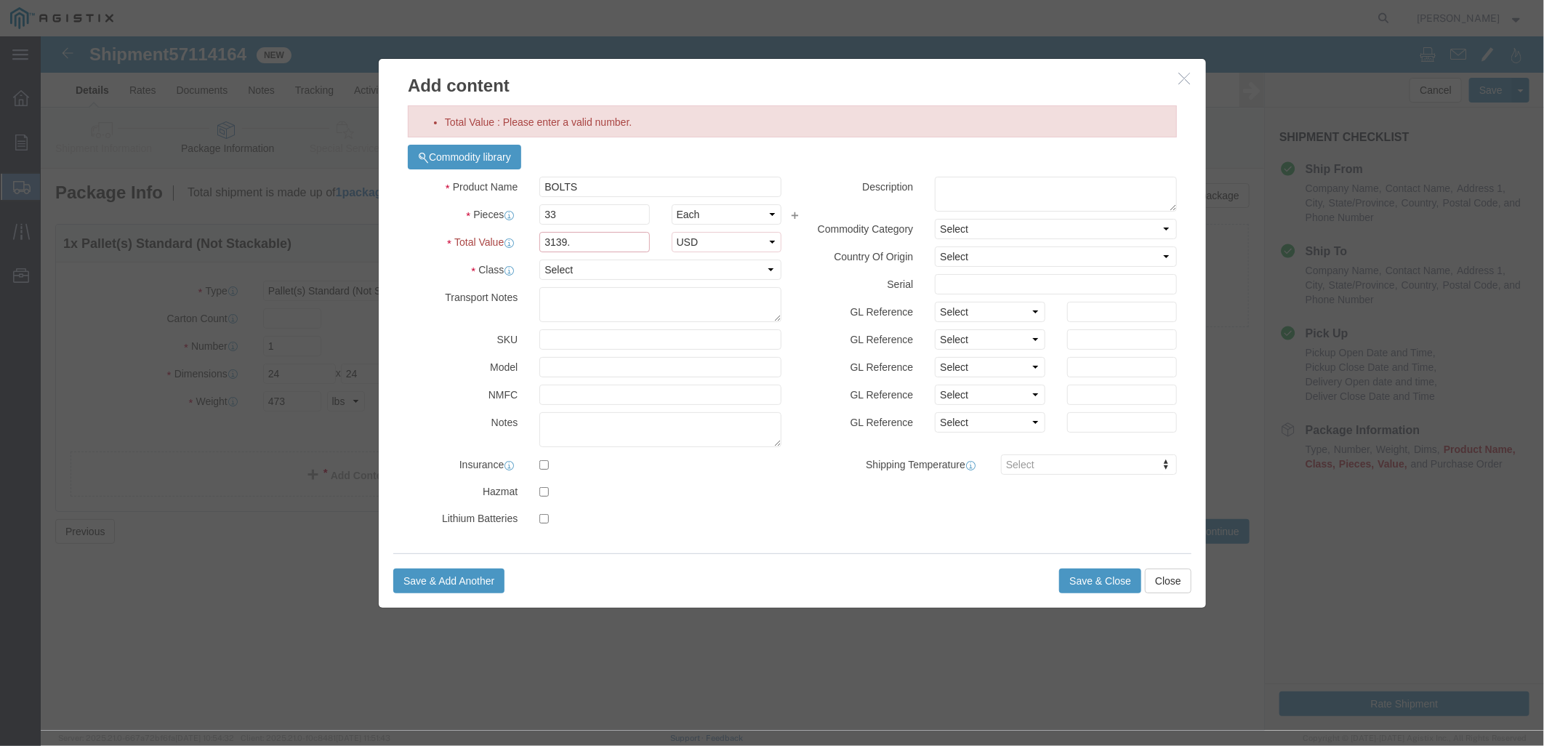
click input "3139."
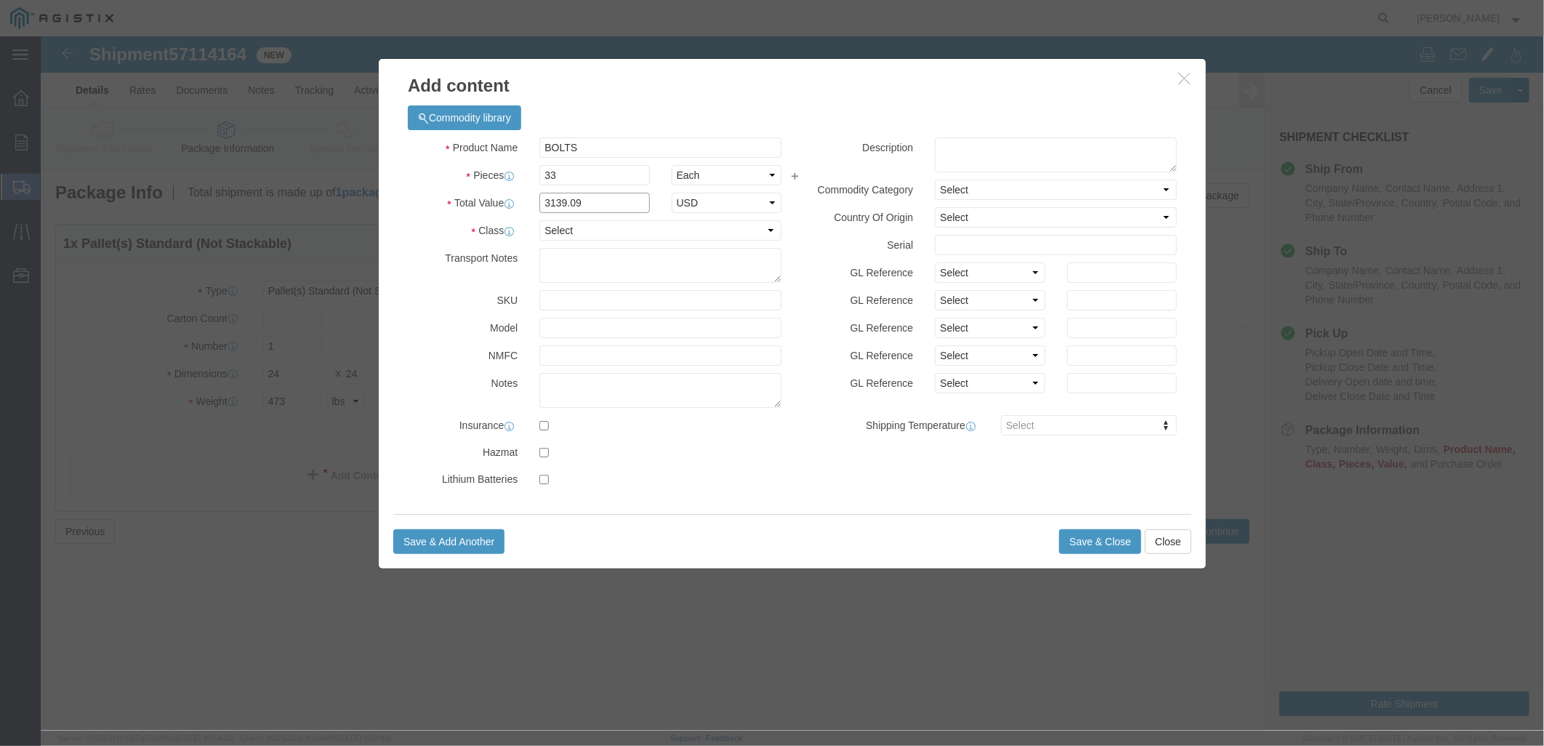
type input "3139.09"
click select "Select 50 55 60 65 70 85 92.5 100 125 175 250 300 400"
select select "50"
click select "Select 50 55 60 65 70 85 92.5 100 125 175 250 300 400"
click button "Save & Close"
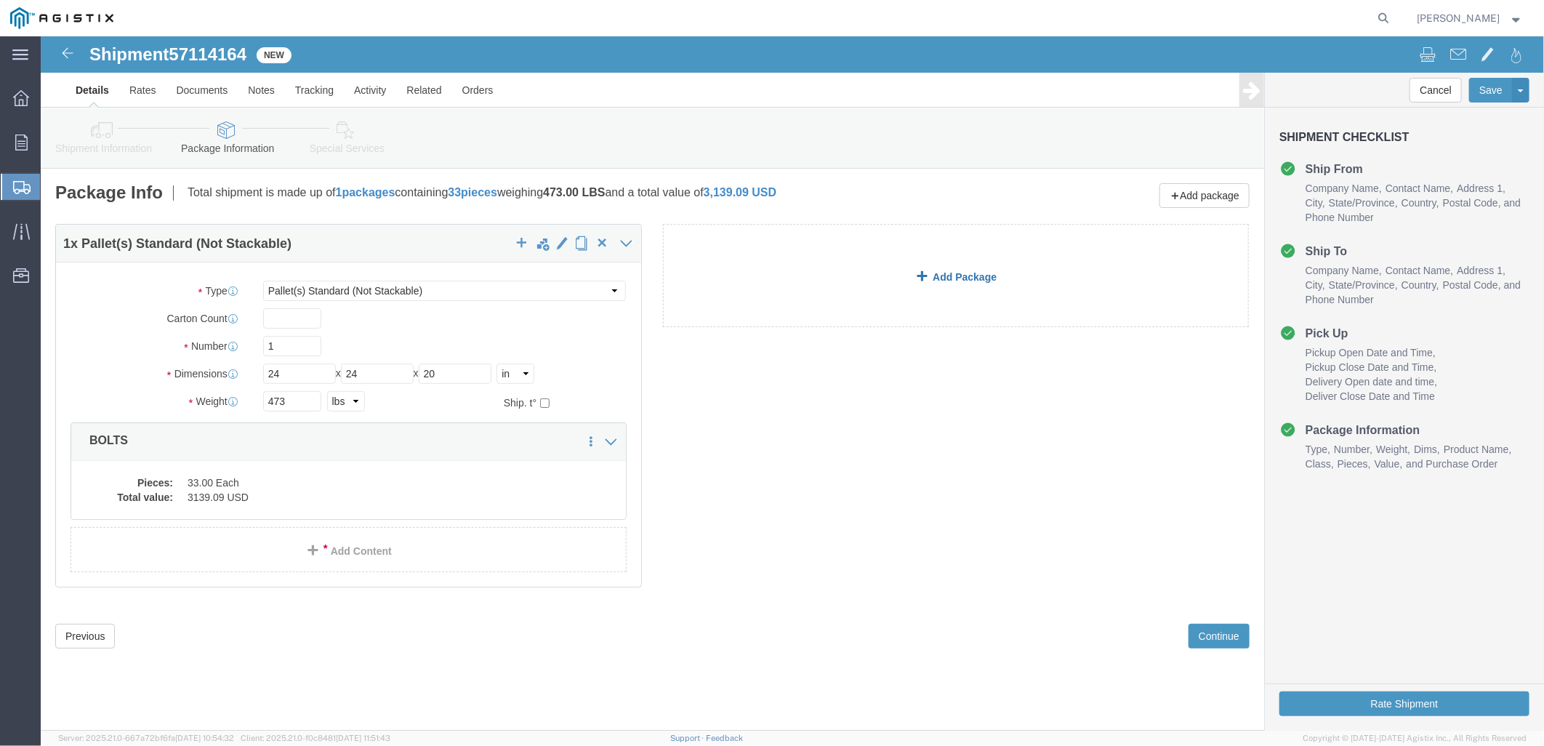
click link "Add Package"
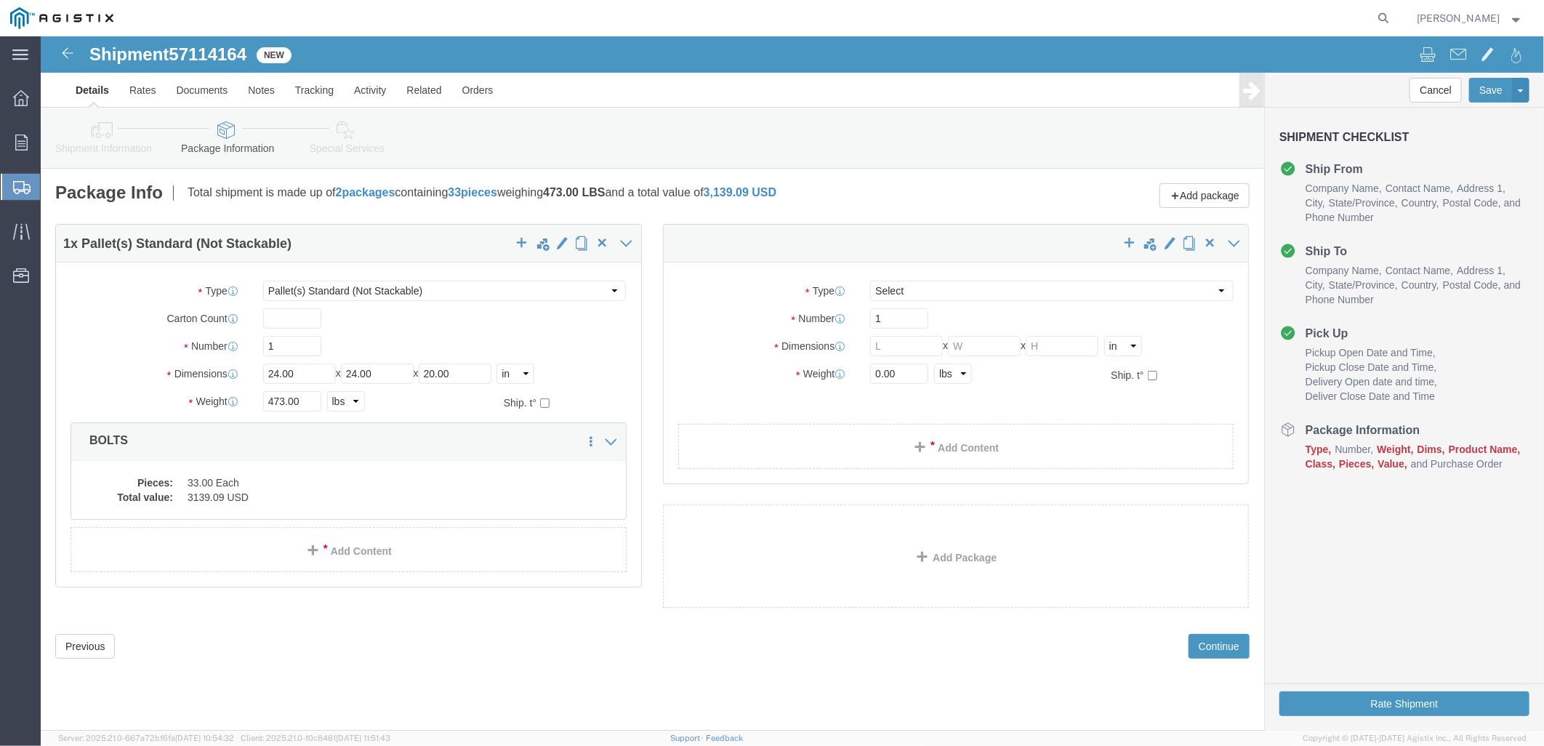
select select "PSNS"
drag, startPoint x: 906, startPoint y: 247, endPoint x: 901, endPoint y: 262, distance: 16.1
click select "Select Bulk Bundle(s) Cardboard Box(es) Carton(s) Crate(s) Drum(s) (Fiberboard)…"
select select "PSNS"
click select "Select Bulk Bundle(s) Cardboard Box(es) Carton(s) Crate(s) Drum(s) (Fiberboard)…"
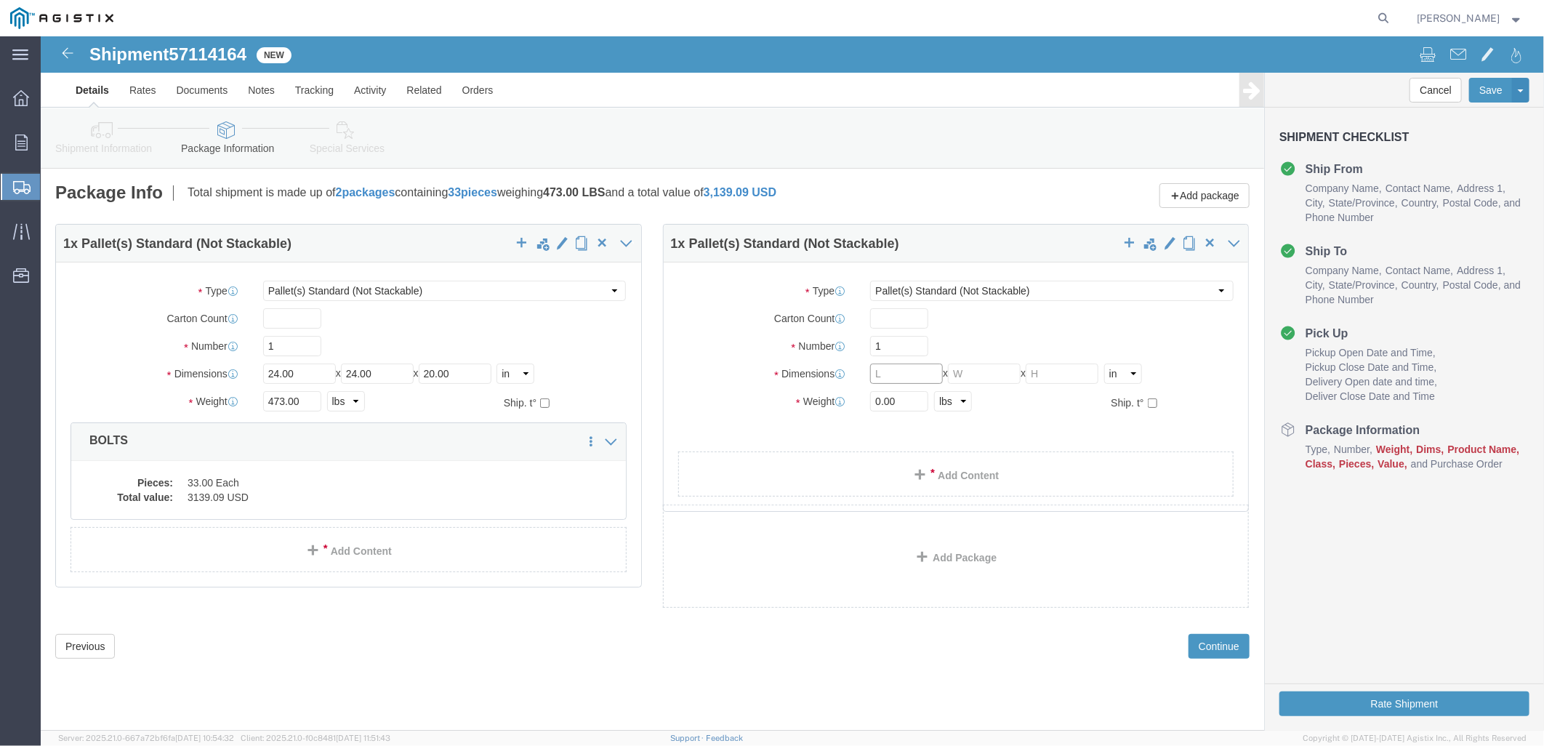
click input "text"
type input "5"
type input "42"
type input "20"
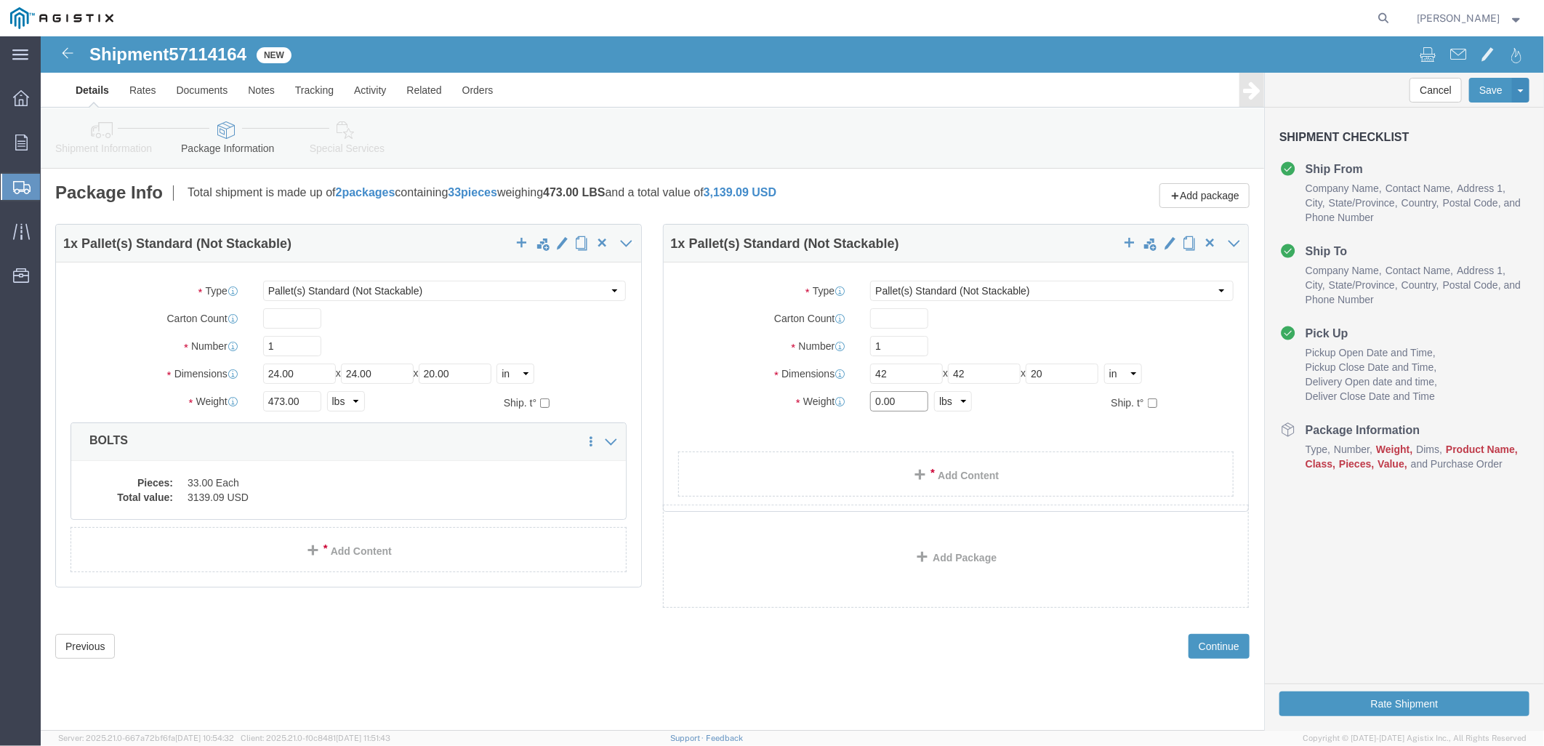
drag, startPoint x: 872, startPoint y: 358, endPoint x: 619, endPoint y: 323, distance: 255.3
click div "Package Type Select Bulk Bundle(s) Cardboard Box(es) Carton(s) Crate(s) Drum(s)…"
type input "2032"
click link "Add Content"
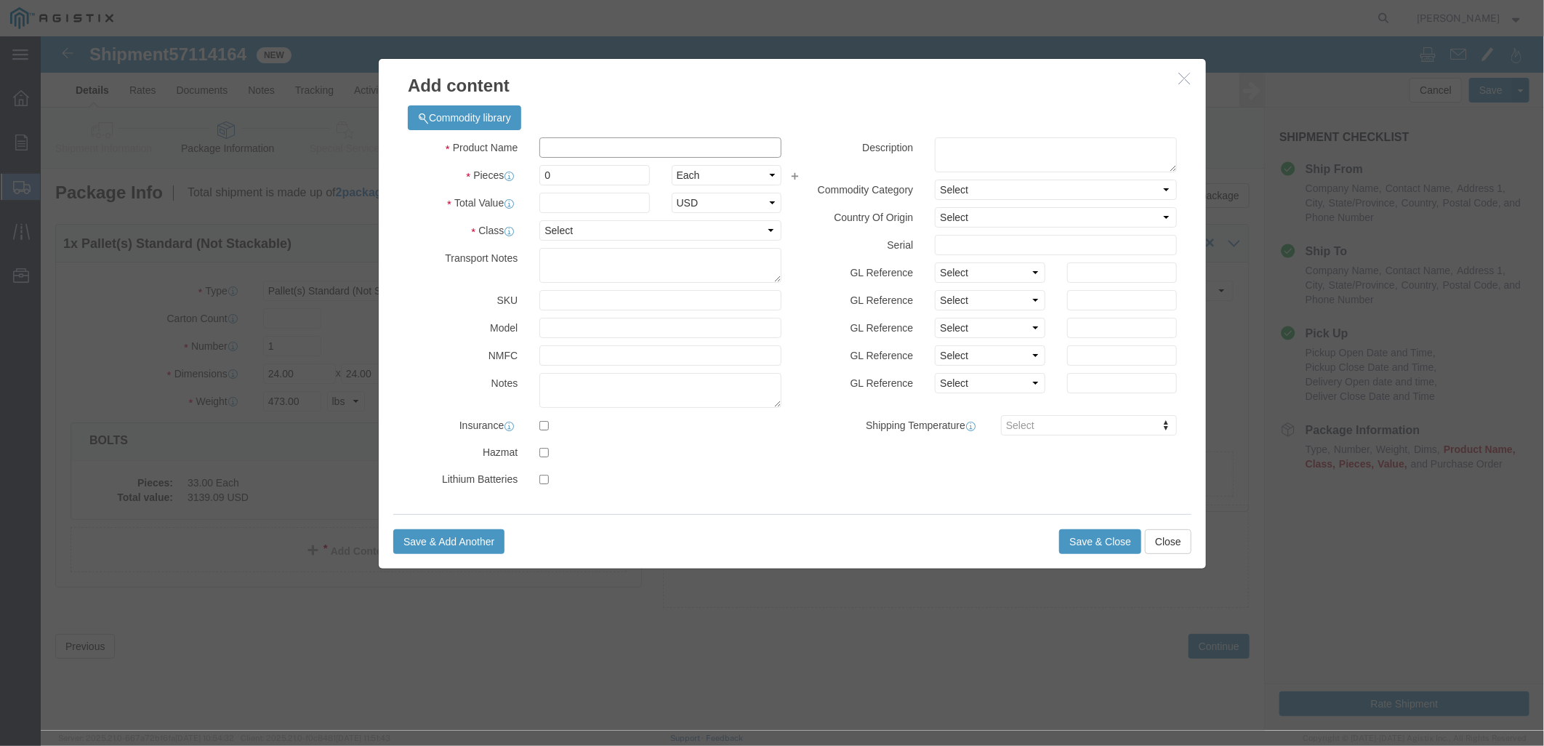
click input "text"
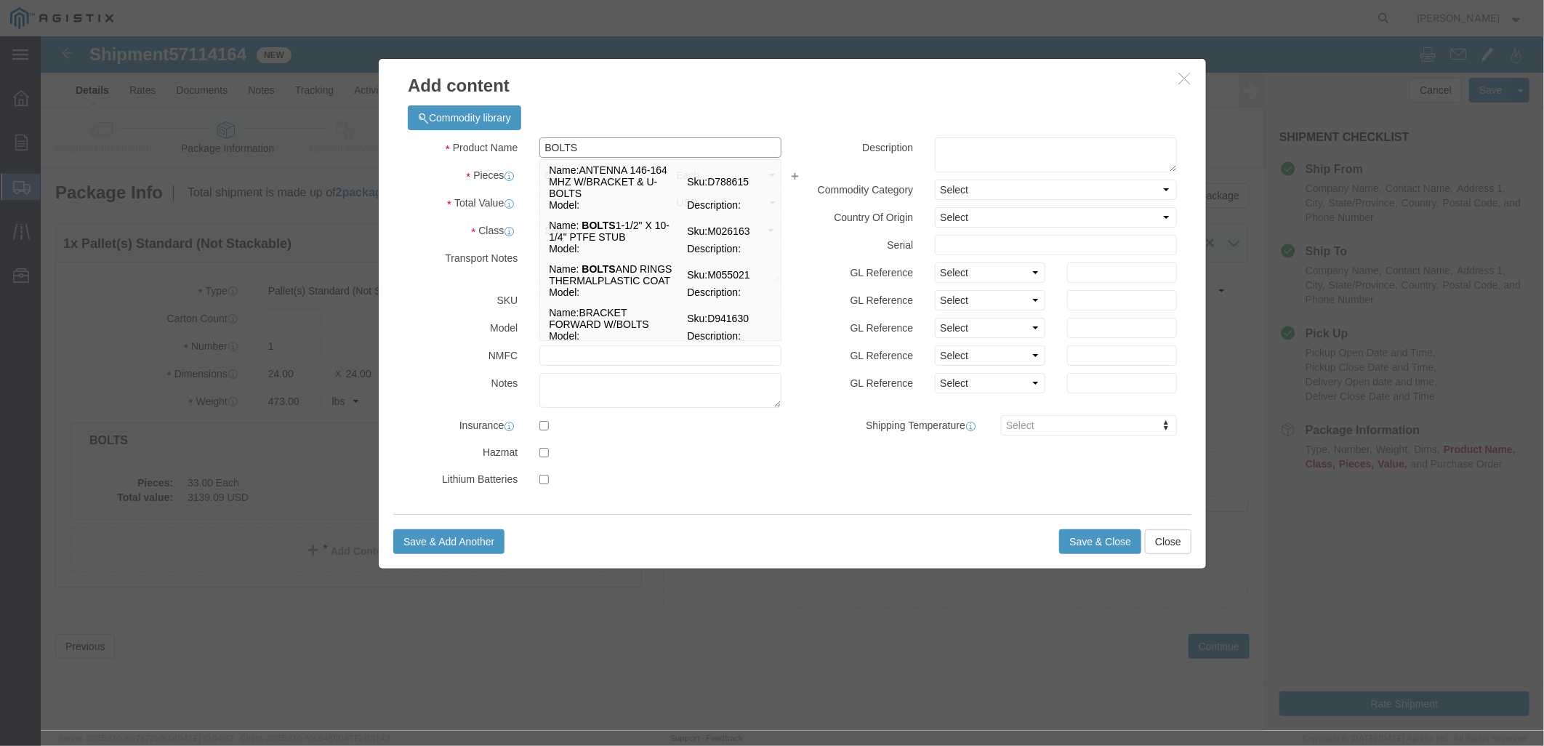
type input "BOLTS"
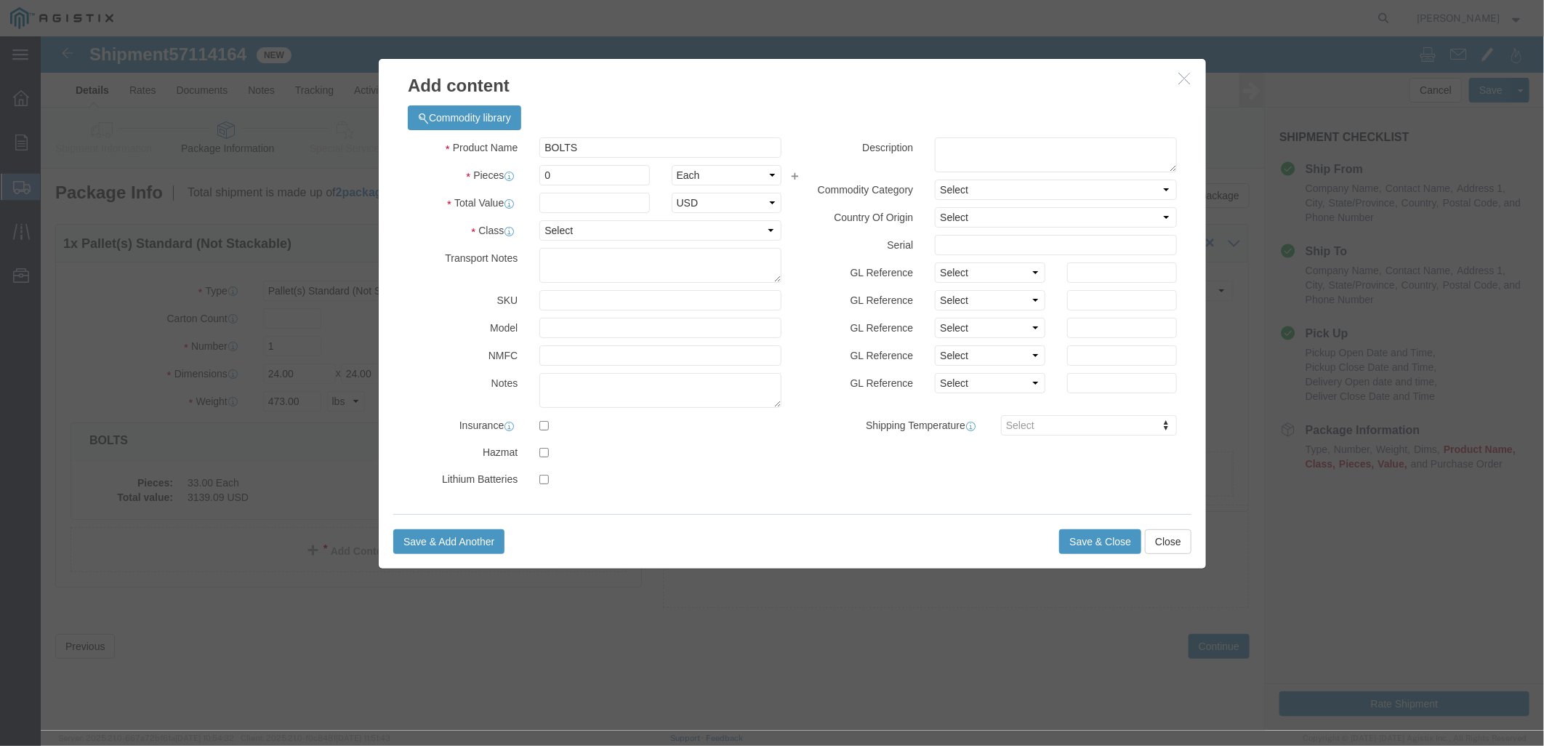
drag, startPoint x: 446, startPoint y: 148, endPoint x: 417, endPoint y: 148, distance: 29.1
click div "Pieces 0 Select Bag Barrels 100Board Feet Bottle Box Blister Pack Carats Can Ca…"
drag, startPoint x: 417, startPoint y: 148, endPoint x: 442, endPoint y: 126, distance: 33.0
click div "Product Name BOLTS BOLTS Pieces 0 Select Bag Barrels 100Board Feet Bottle Box B…"
type input "144"
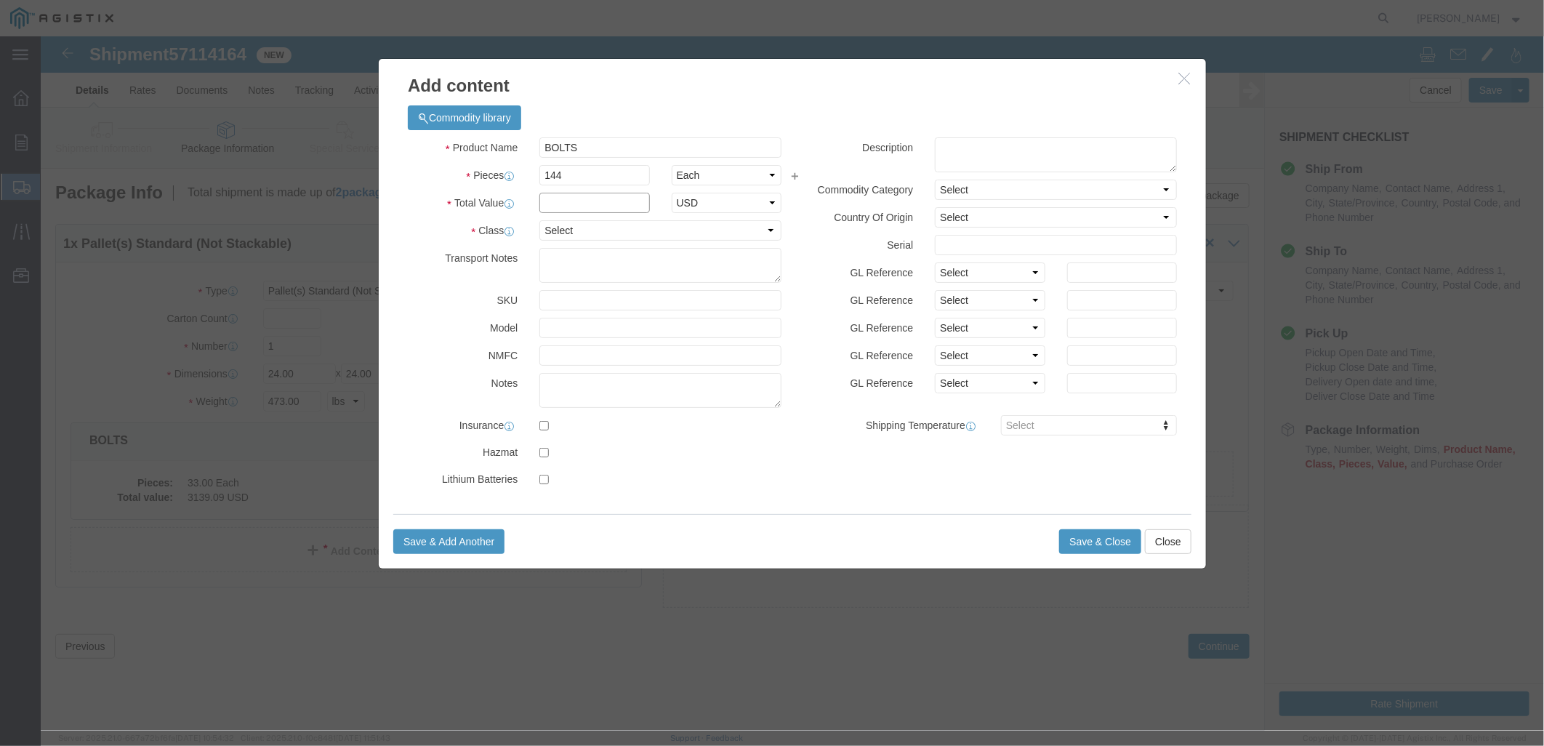
click input "text"
type input "3139.09"
click select "Select 50 55 60 65 70 85 92.5 100 125 175 250 300 400"
select select "50"
click select "Select 50 55 60 65 70 85 92.5 100 125 175 250 300 400"
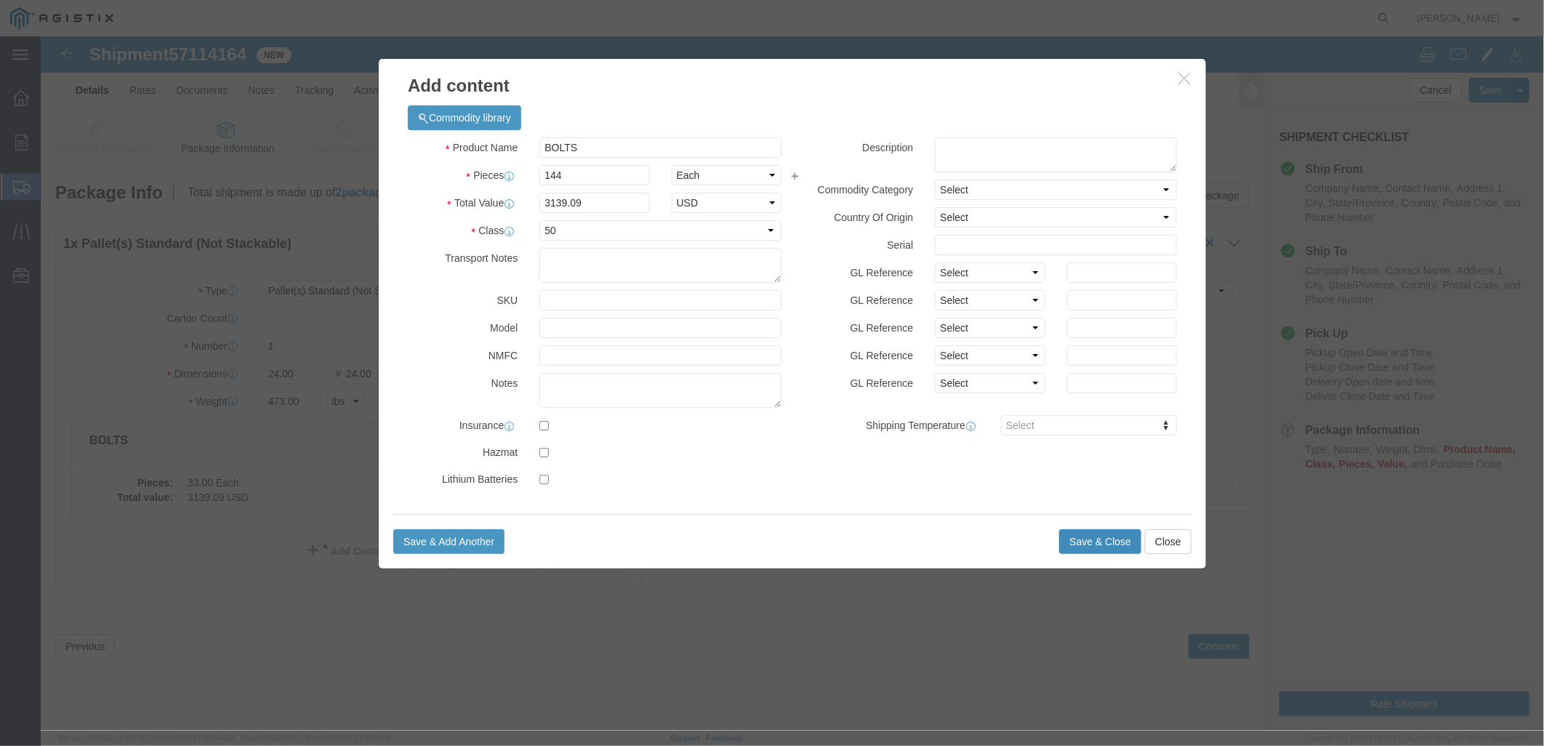
click button "Save & Close"
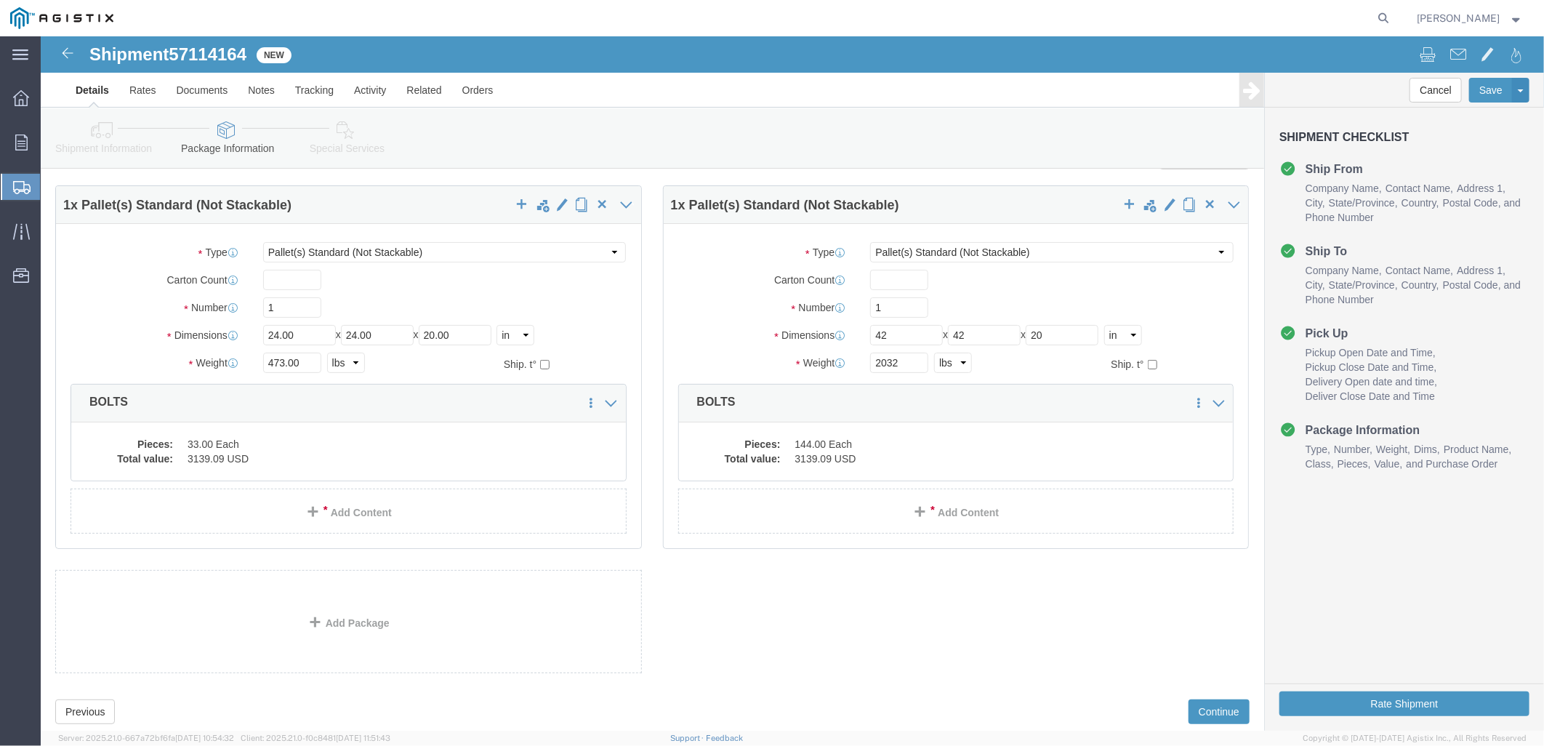
scroll to position [76, 0]
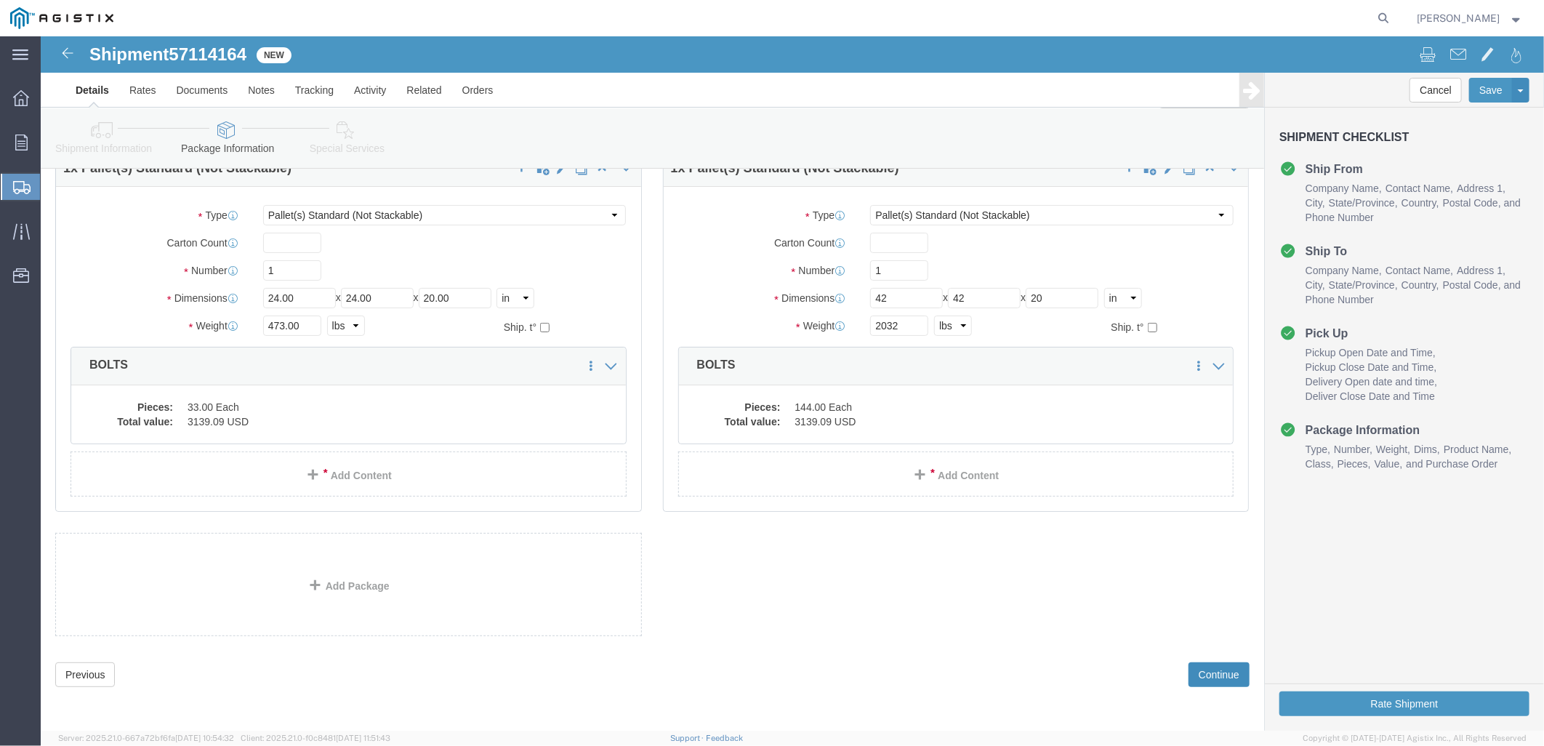
click button "Continue"
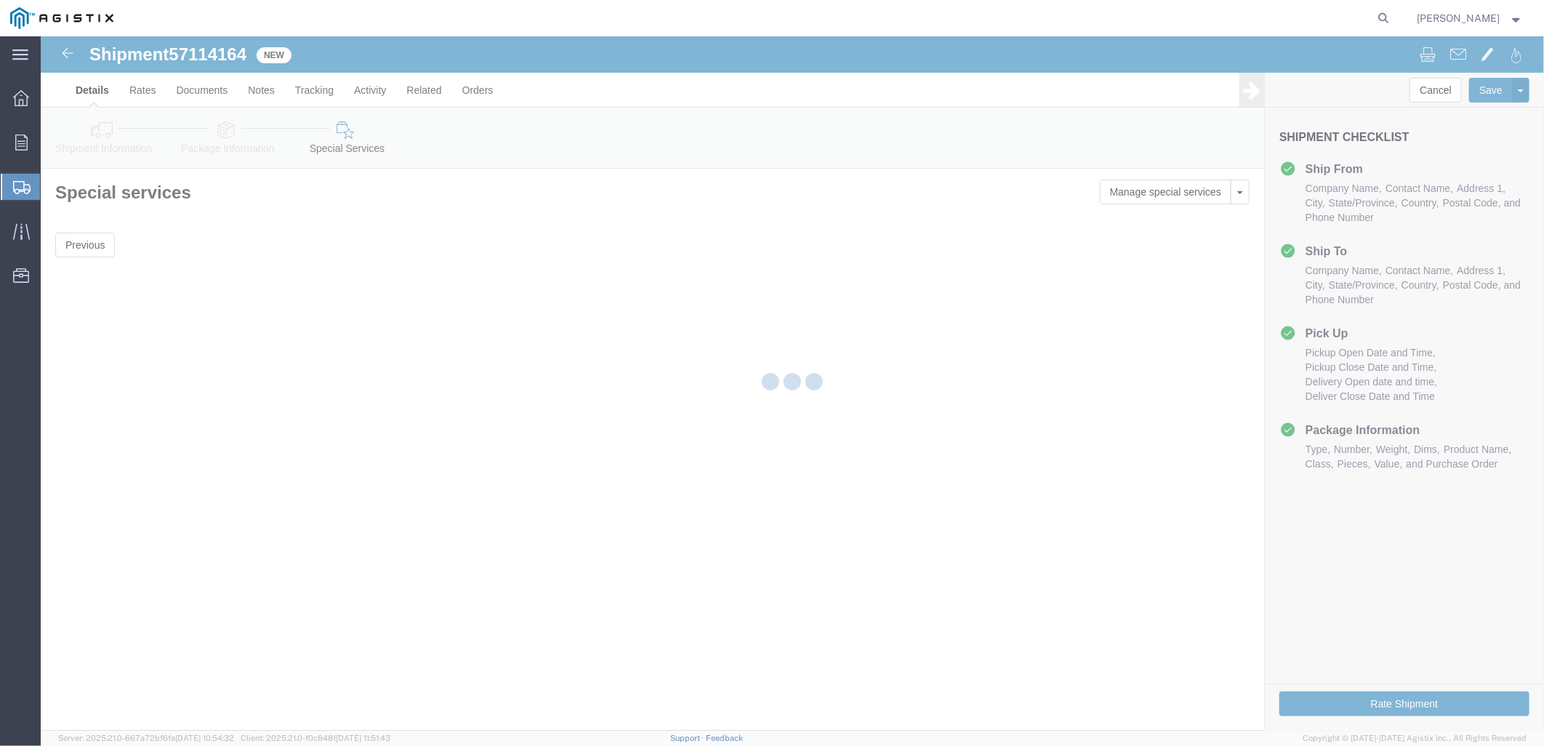
scroll to position [0, 0]
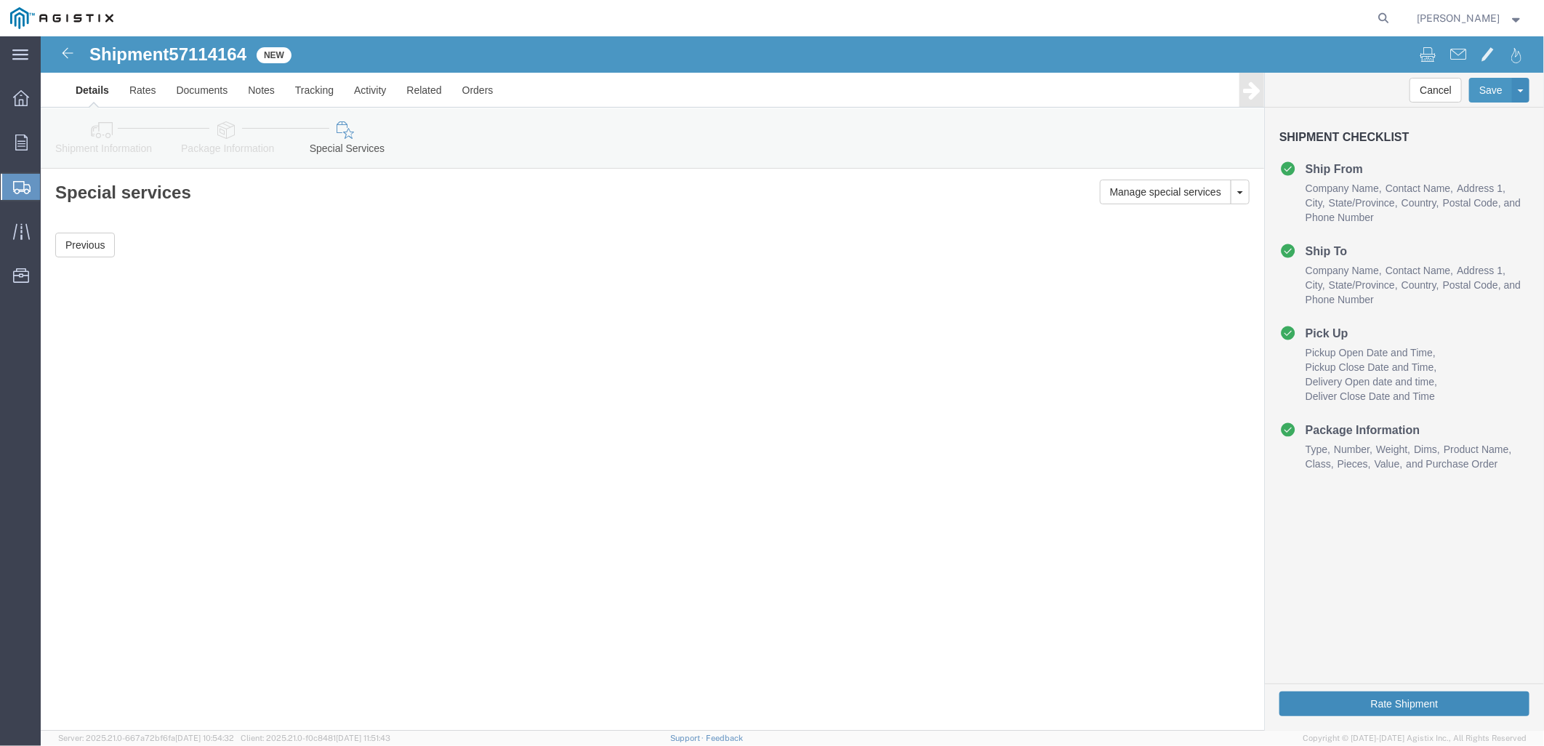
click button "Rate Shipment"
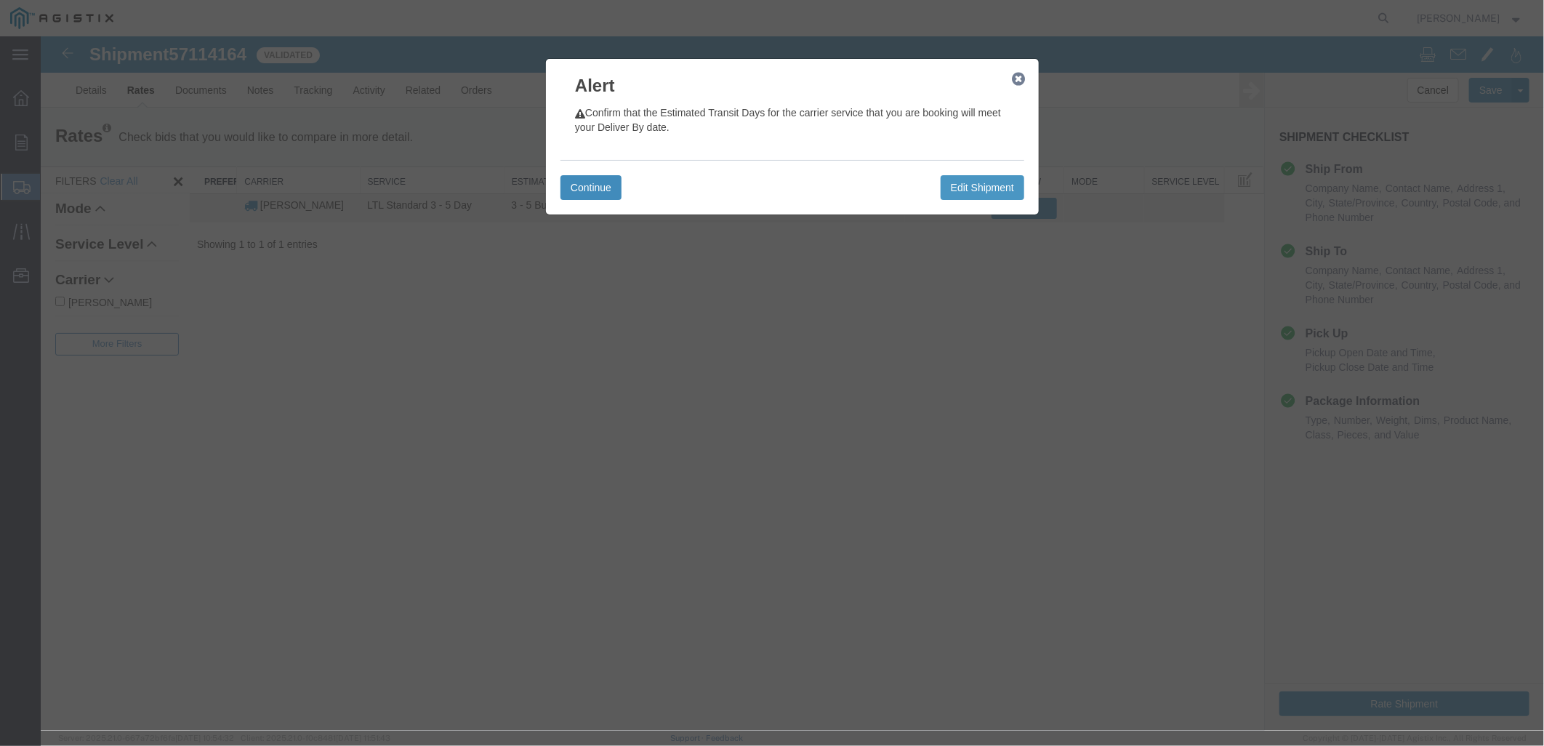
click at [592, 183] on button "Continue" at bounding box center [590, 186] width 61 height 25
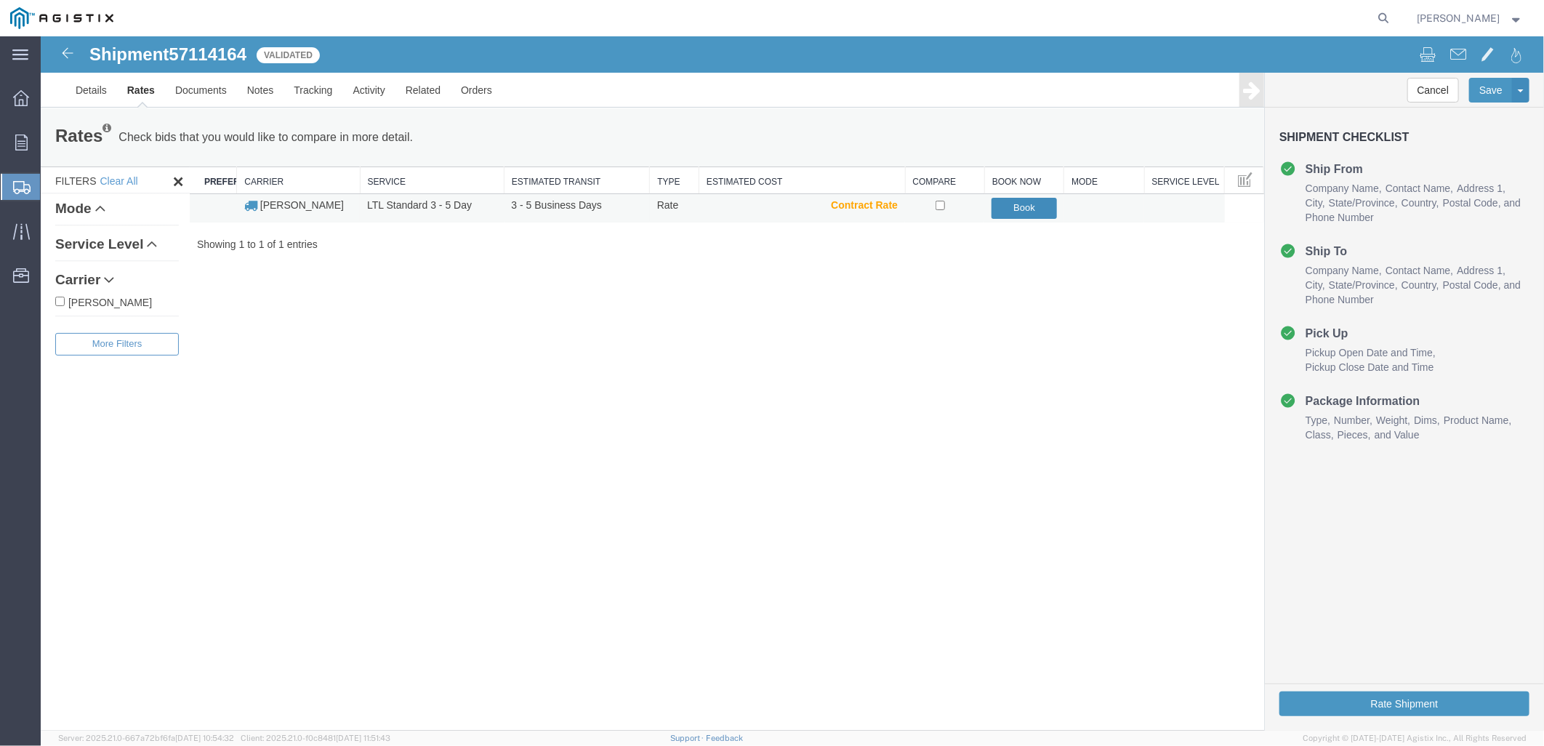
click at [1038, 213] on button "Book" at bounding box center [1023, 207] width 65 height 21
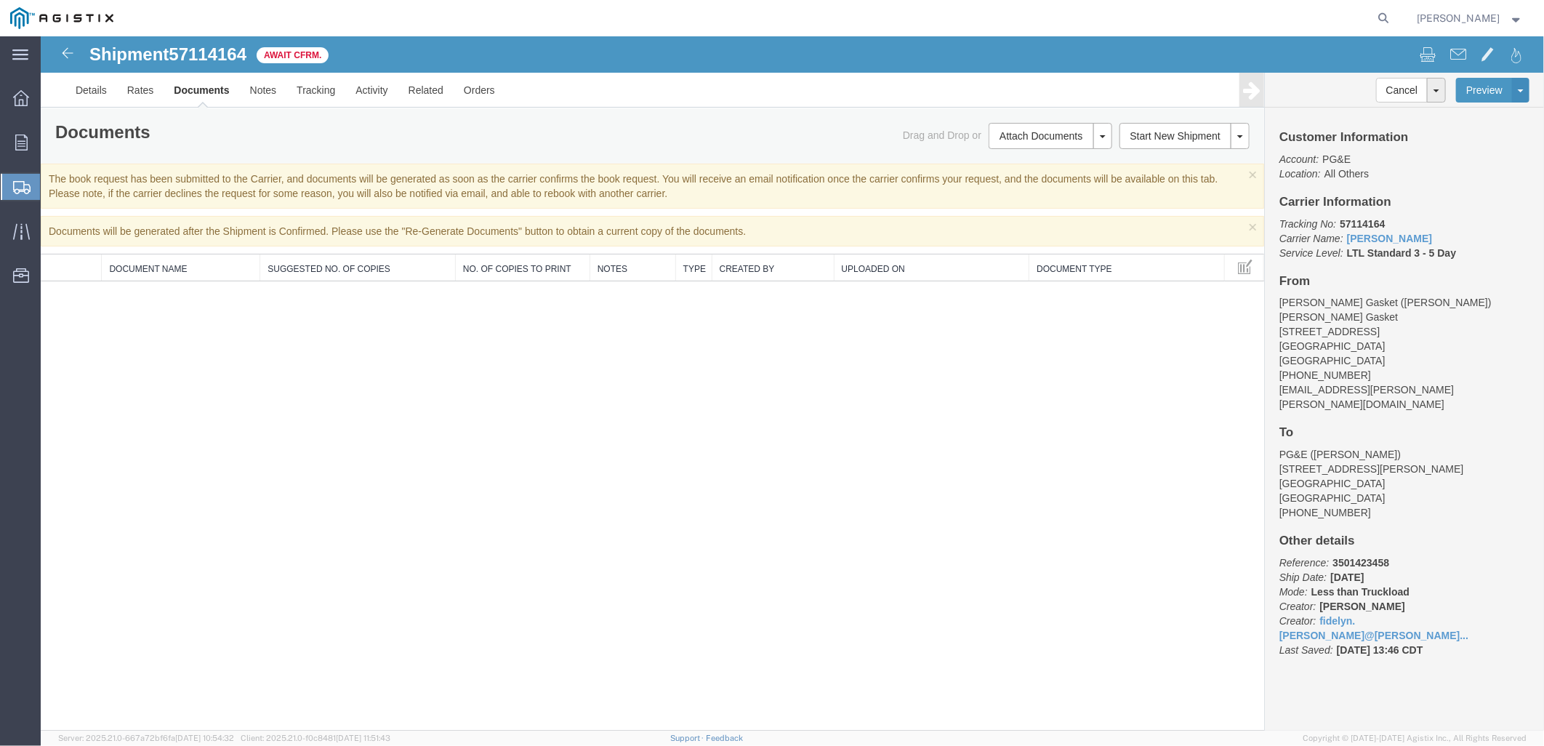
click at [956, 461] on div "Shipment 57114164 0 of 0 Await Cfrm. Details Rates Documents Notes Tracking Act…" at bounding box center [791, 383] width 1503 height 694
